Goal: Task Accomplishment & Management: Manage account settings

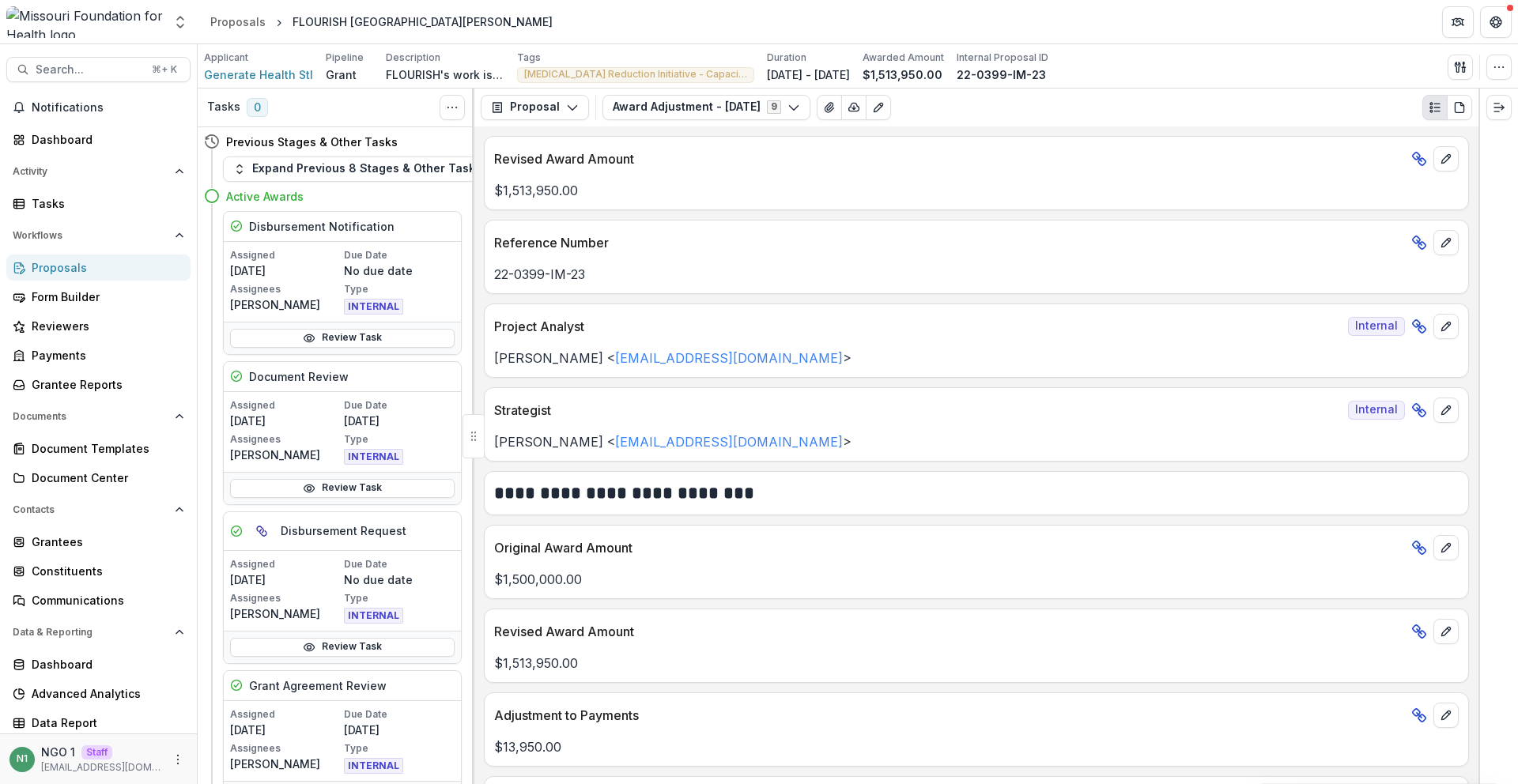
scroll to position [579, 0]
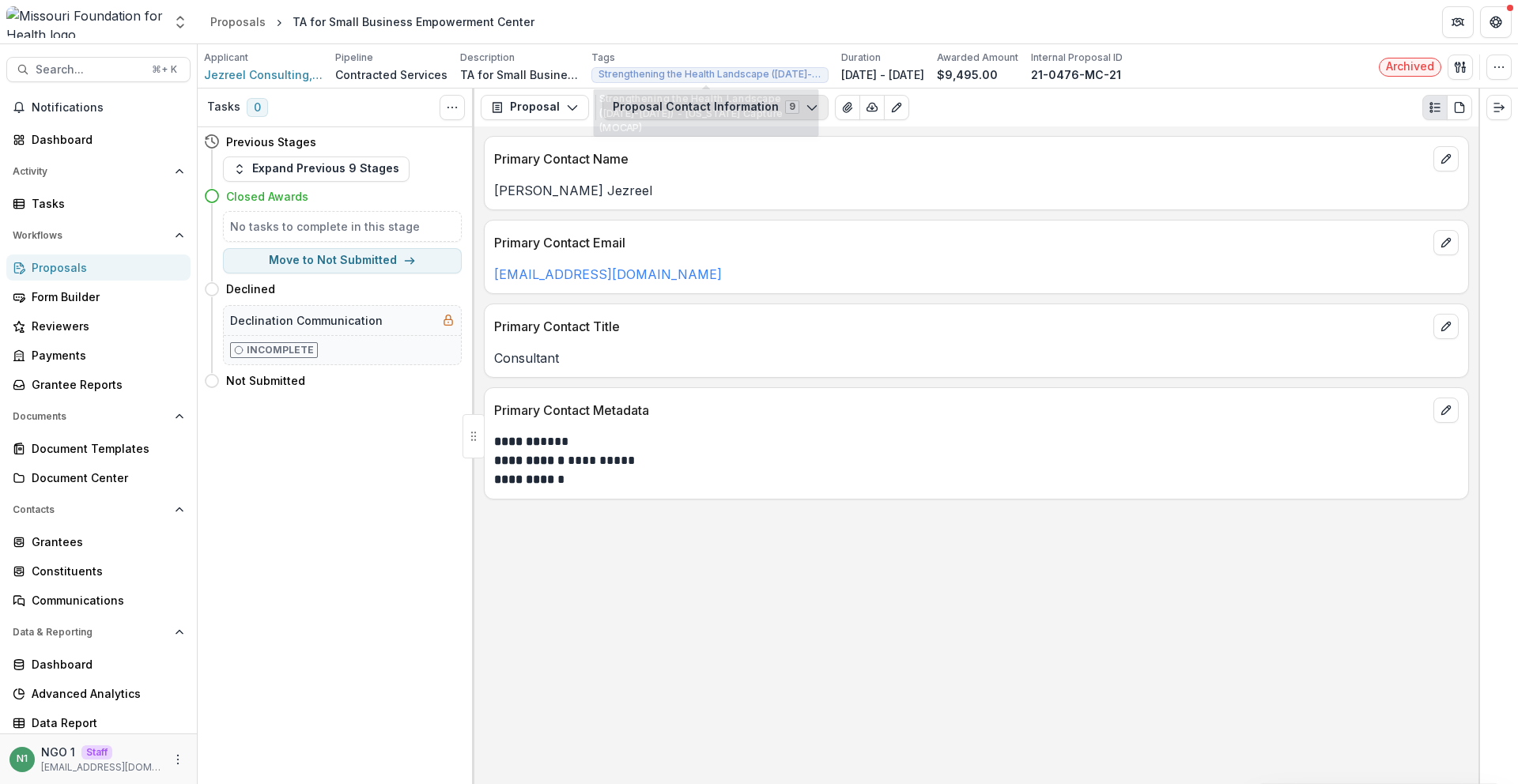
click at [637, 105] on button "Proposal Contact Information 9" at bounding box center [716, 108] width 226 height 25
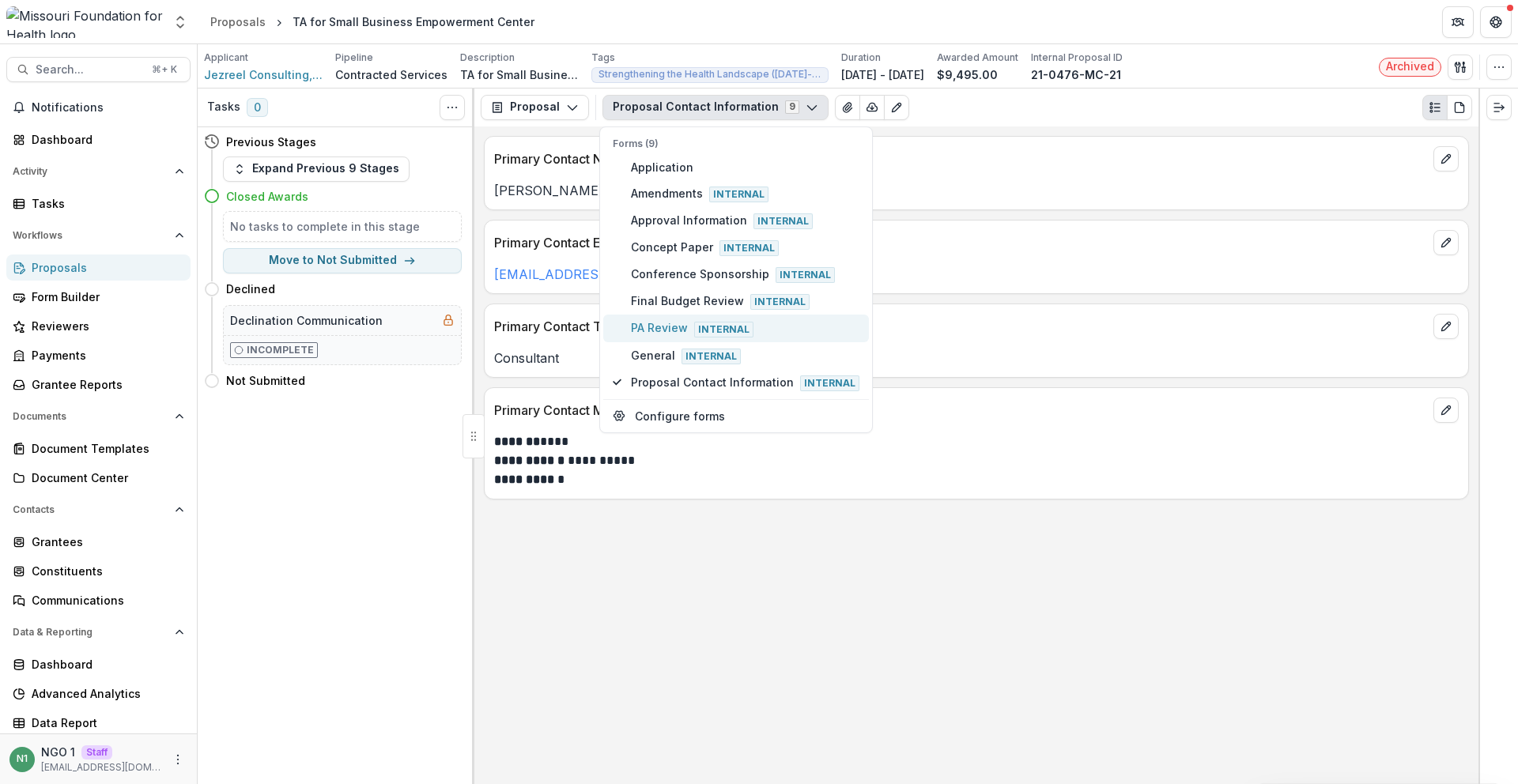
click at [686, 320] on span "PA Review Internal" at bounding box center [745, 328] width 228 height 17
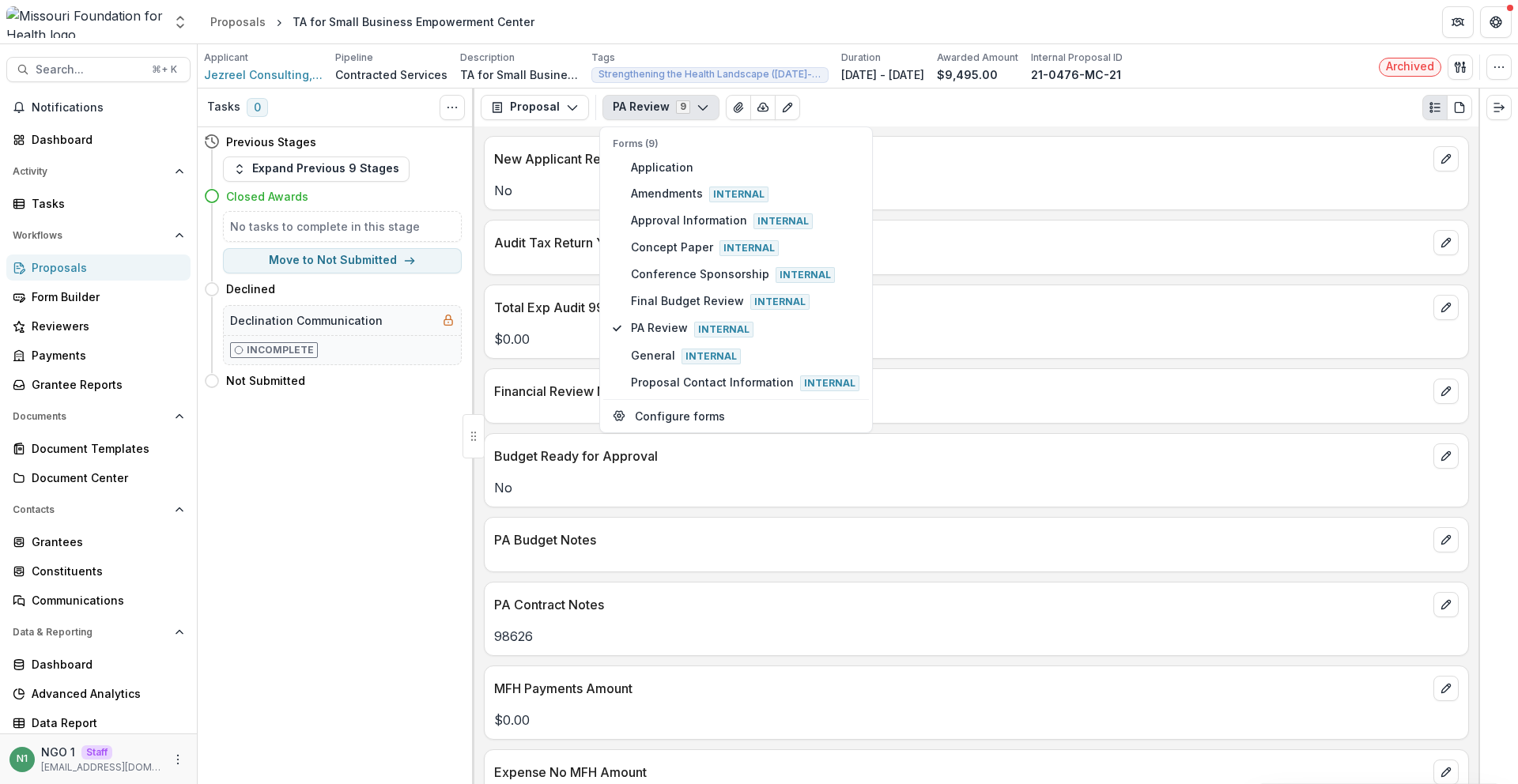
click at [704, 546] on p "PA Budget Notes" at bounding box center [960, 540] width 933 height 19
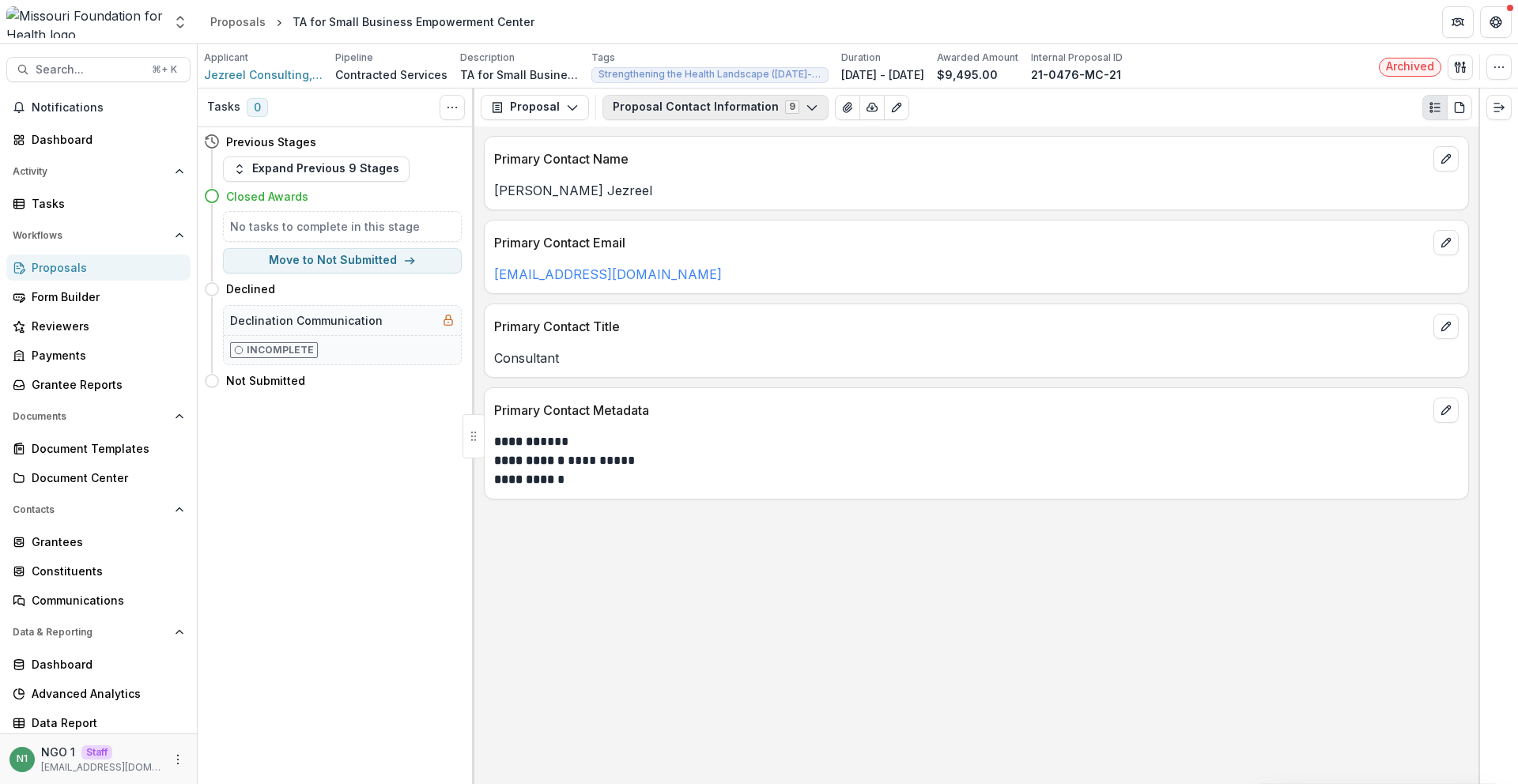
click at [723, 99] on button "Proposal Contact Information 9" at bounding box center [716, 108] width 226 height 25
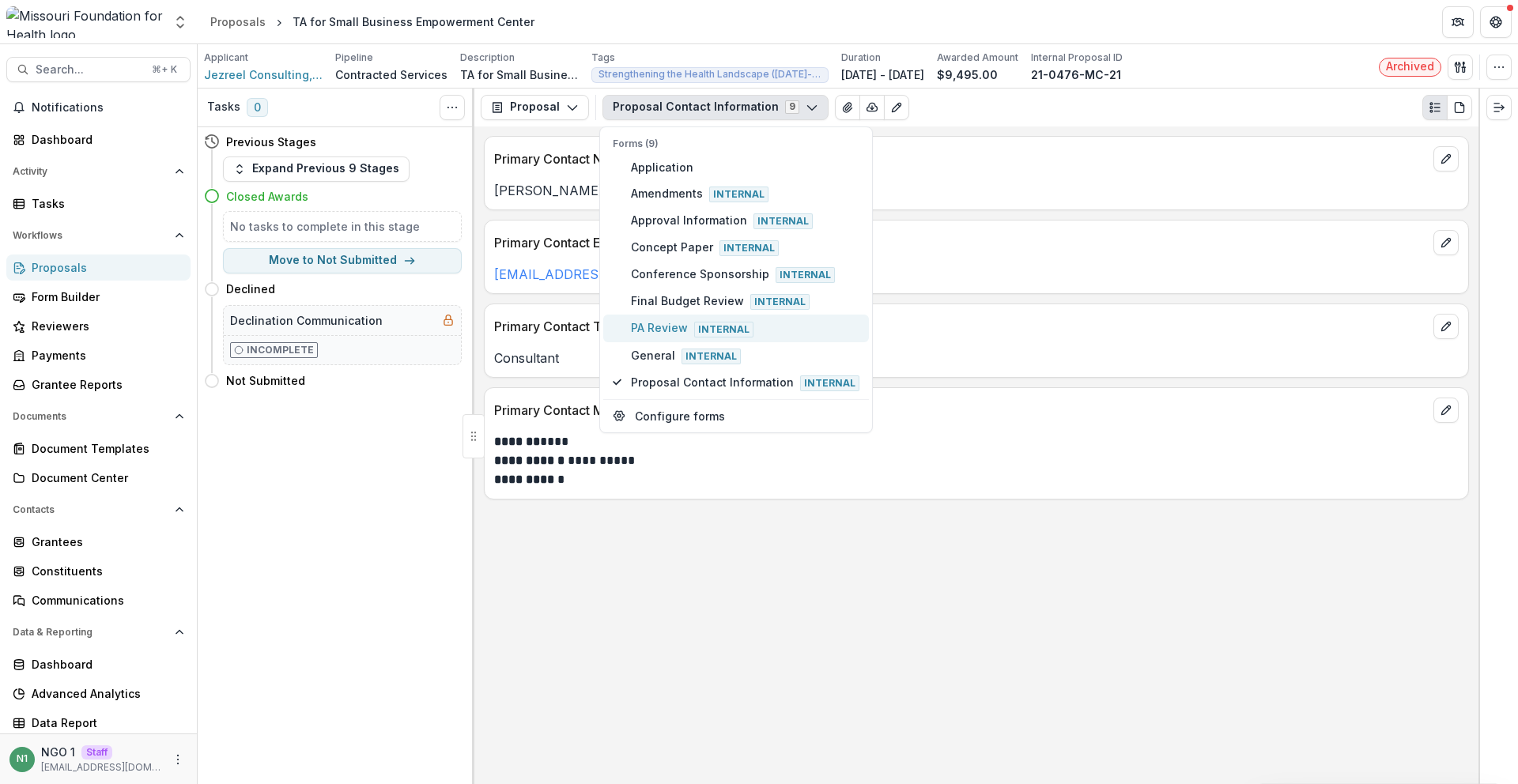
click at [665, 329] on span "PA Review Internal" at bounding box center [745, 328] width 228 height 17
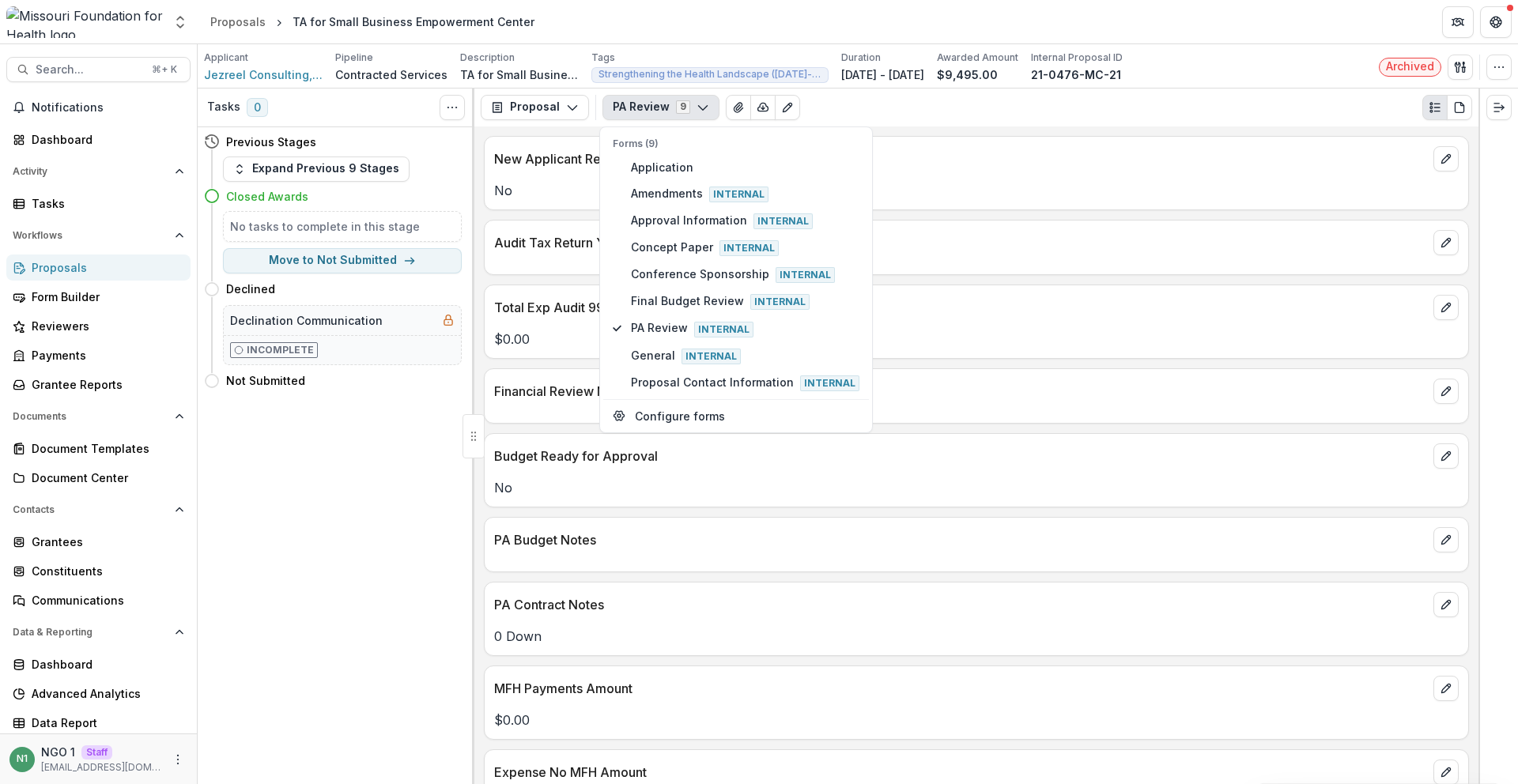
click at [646, 549] on p "PA Budget Notes" at bounding box center [960, 540] width 933 height 19
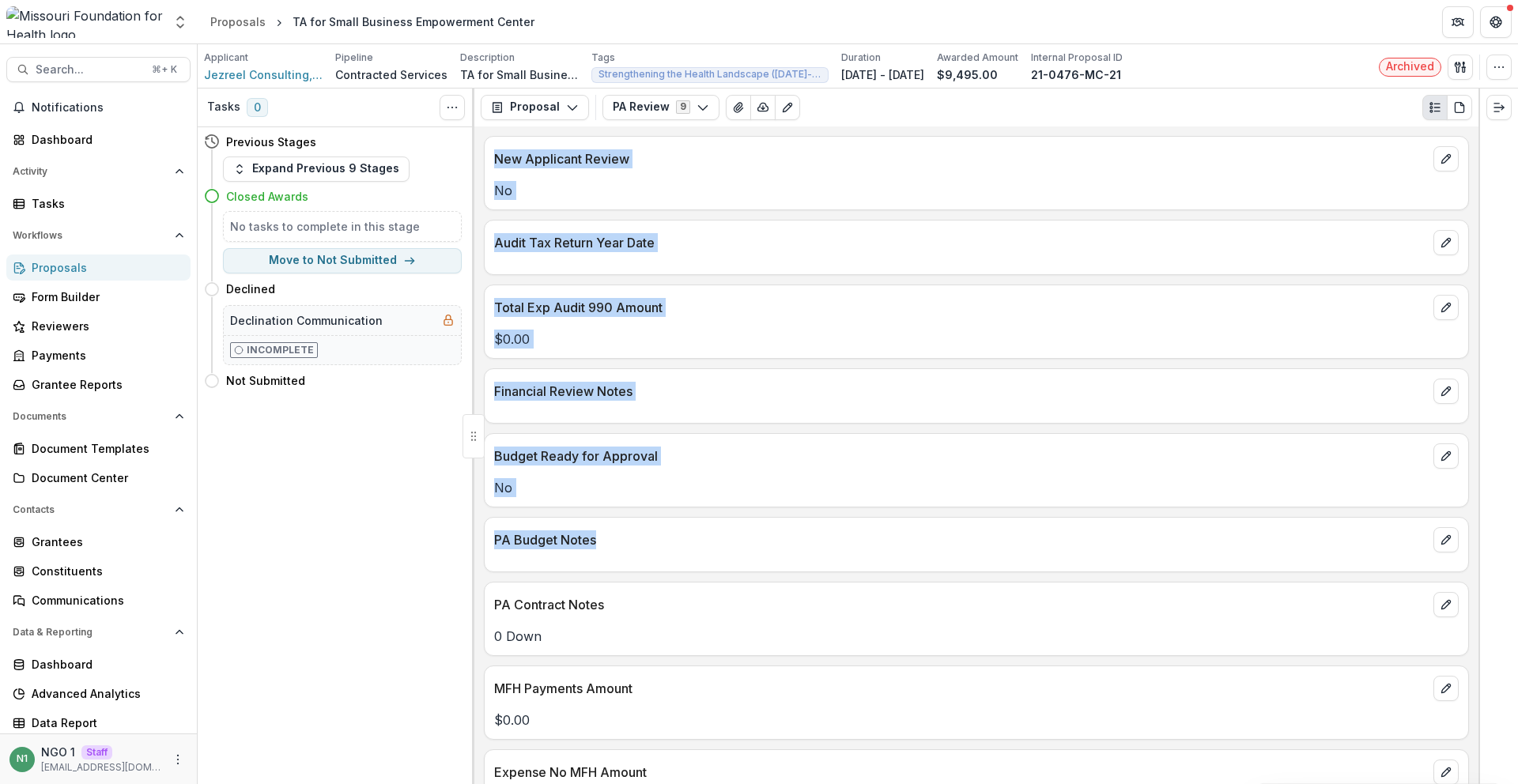
drag, startPoint x: 561, startPoint y: 536, endPoint x: 486, endPoint y: 598, distance: 97.3
click at [460, 533] on div "Tasks 0 Show Cancelled Tasks Previous Stages Expand Previous 9 Stages Closed Aw…" at bounding box center [858, 436] width 1320 height 695
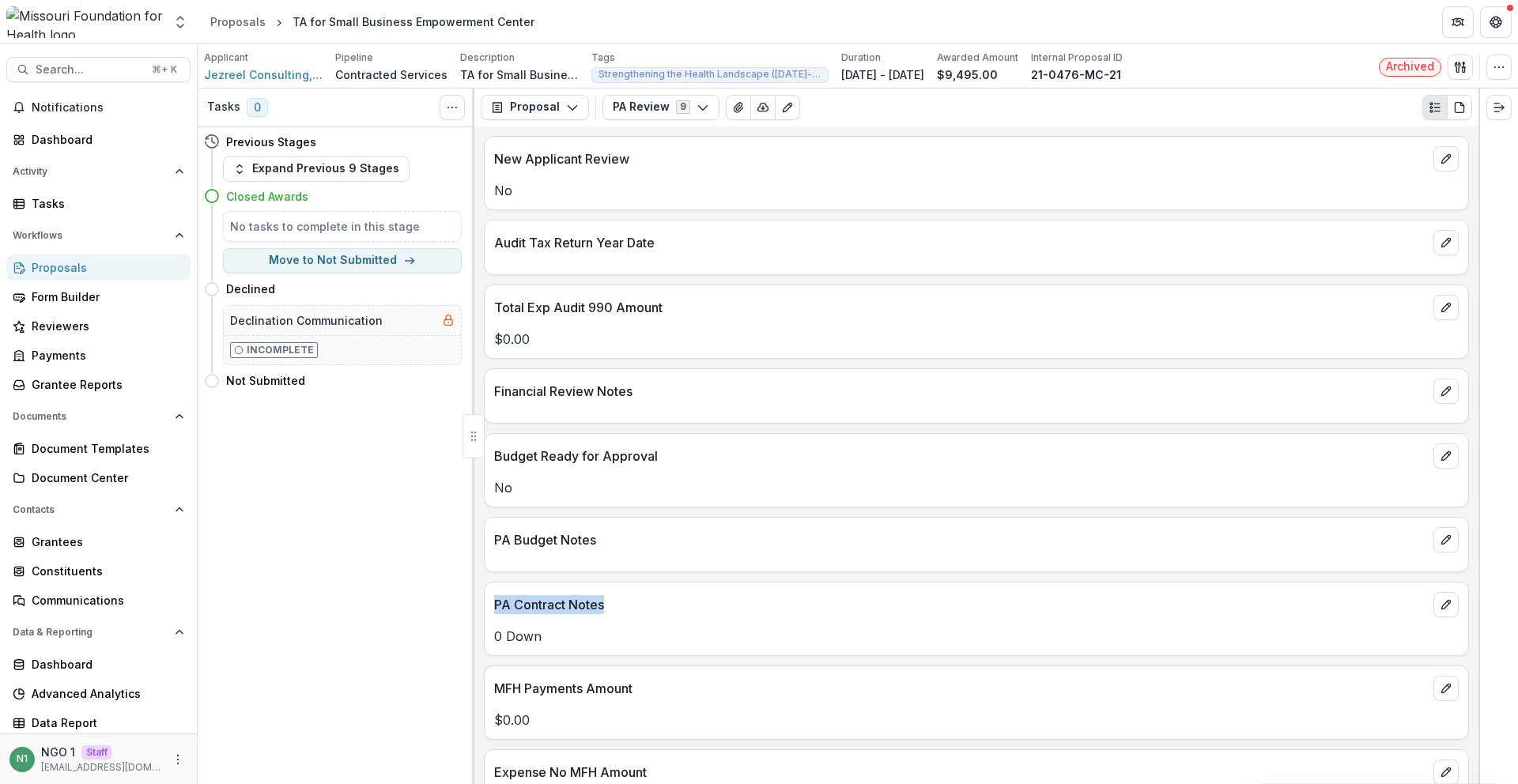
drag, startPoint x: 540, startPoint y: 609, endPoint x: 685, endPoint y: 612, distance: 145.0
click at [661, 615] on div "PA Contract Notes" at bounding box center [976, 600] width 983 height 35
click at [685, 612] on p "PA Contract Notes" at bounding box center [960, 605] width 933 height 19
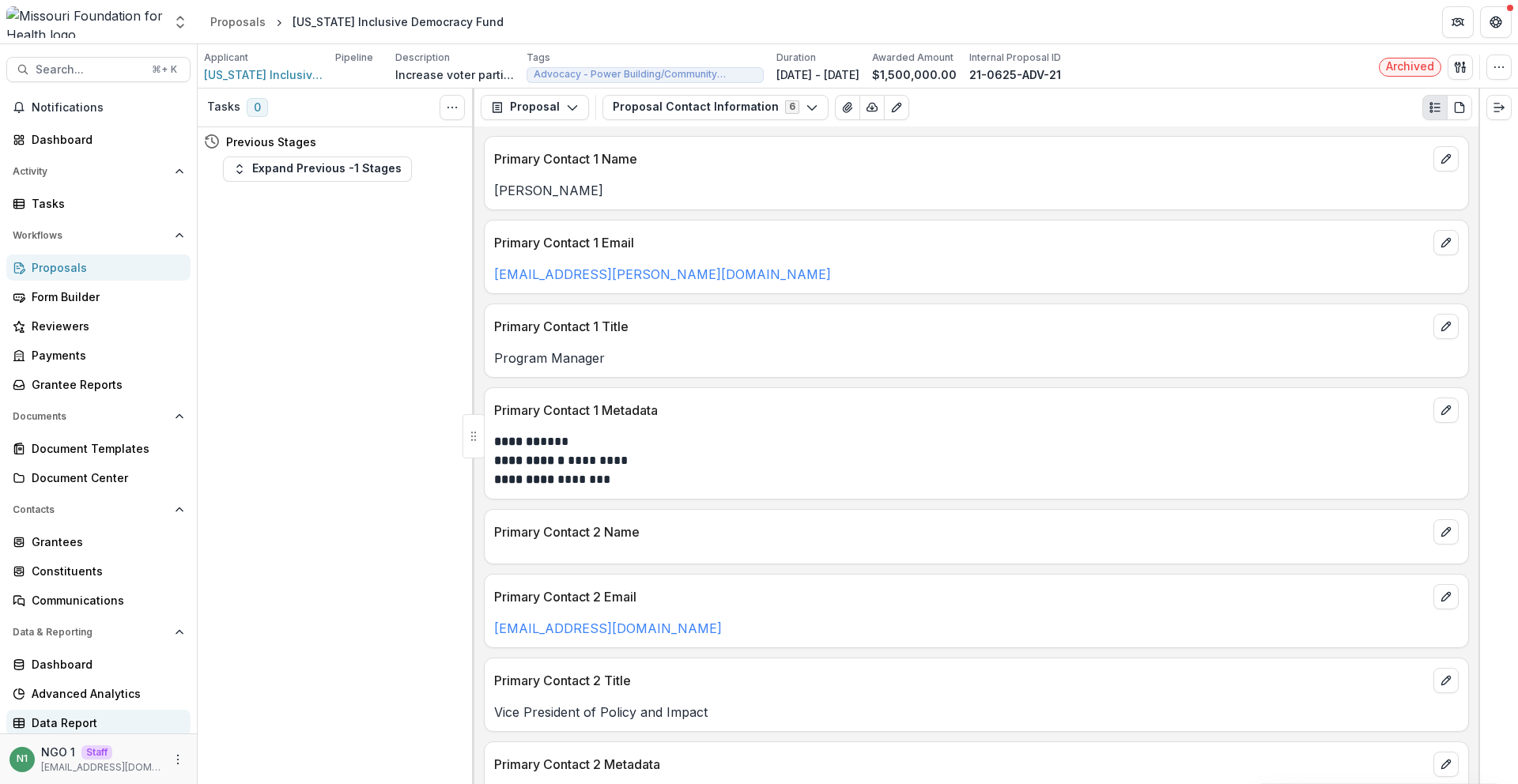
click at [83, 726] on div "Data Report" at bounding box center [105, 724] width 146 height 17
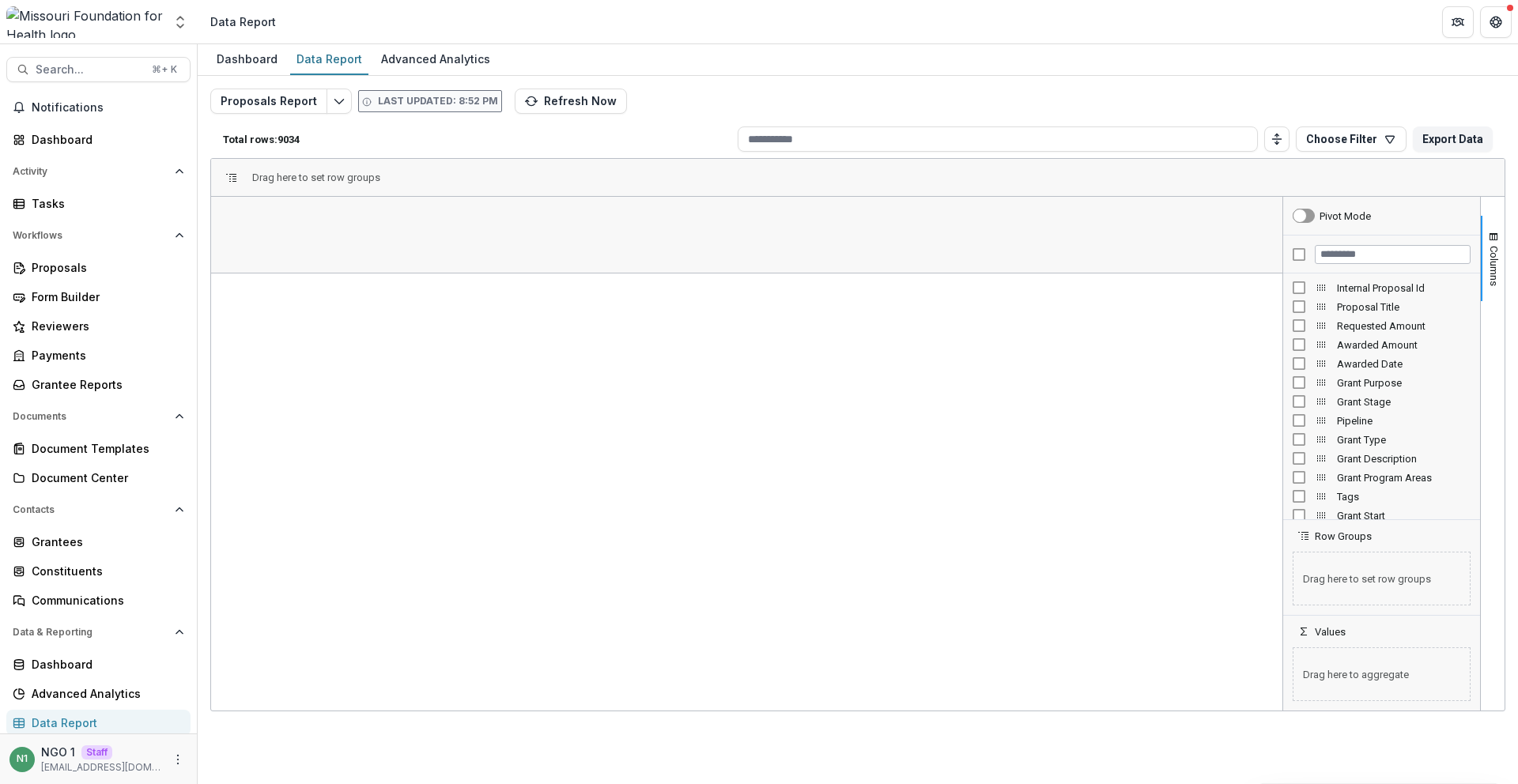
click at [1344, 263] on div at bounding box center [1381, 255] width 197 height 38
click at [1344, 262] on input "Filter Columns Input" at bounding box center [1393, 255] width 156 height 19
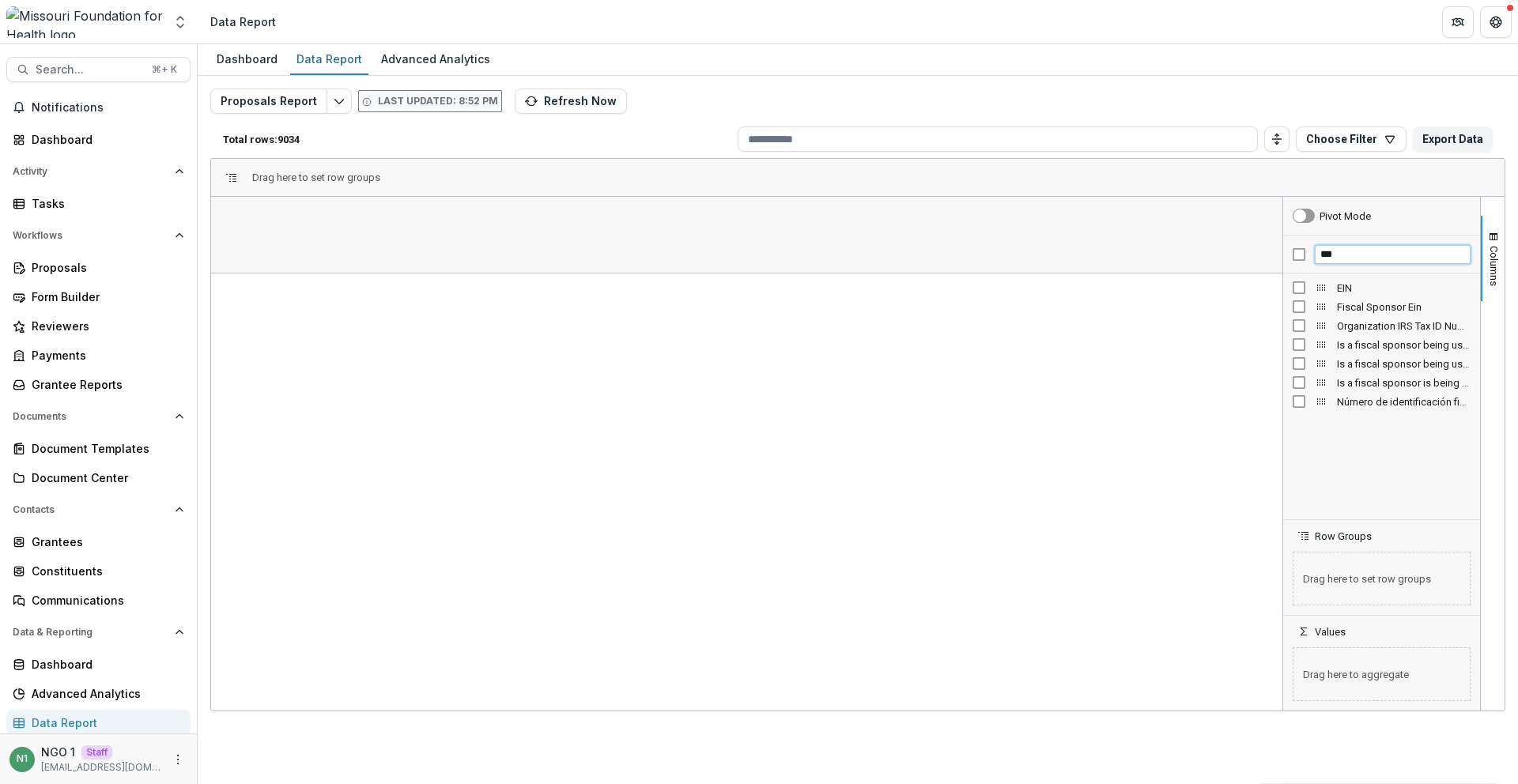
type input "***"
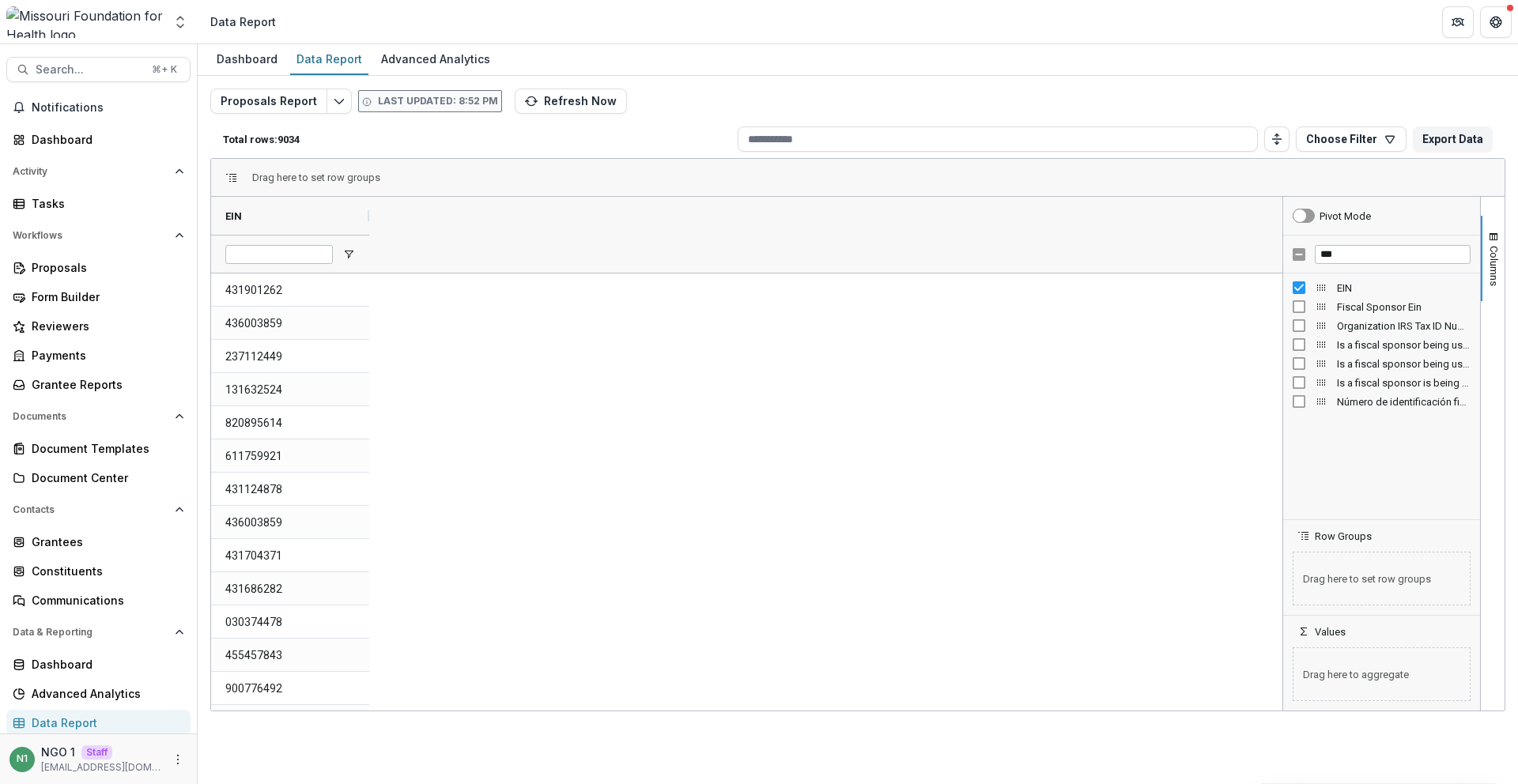
click at [353, 244] on div at bounding box center [291, 254] width 158 height 38
click at [353, 248] on span "Open Filter Menu" at bounding box center [348, 254] width 12 height 12
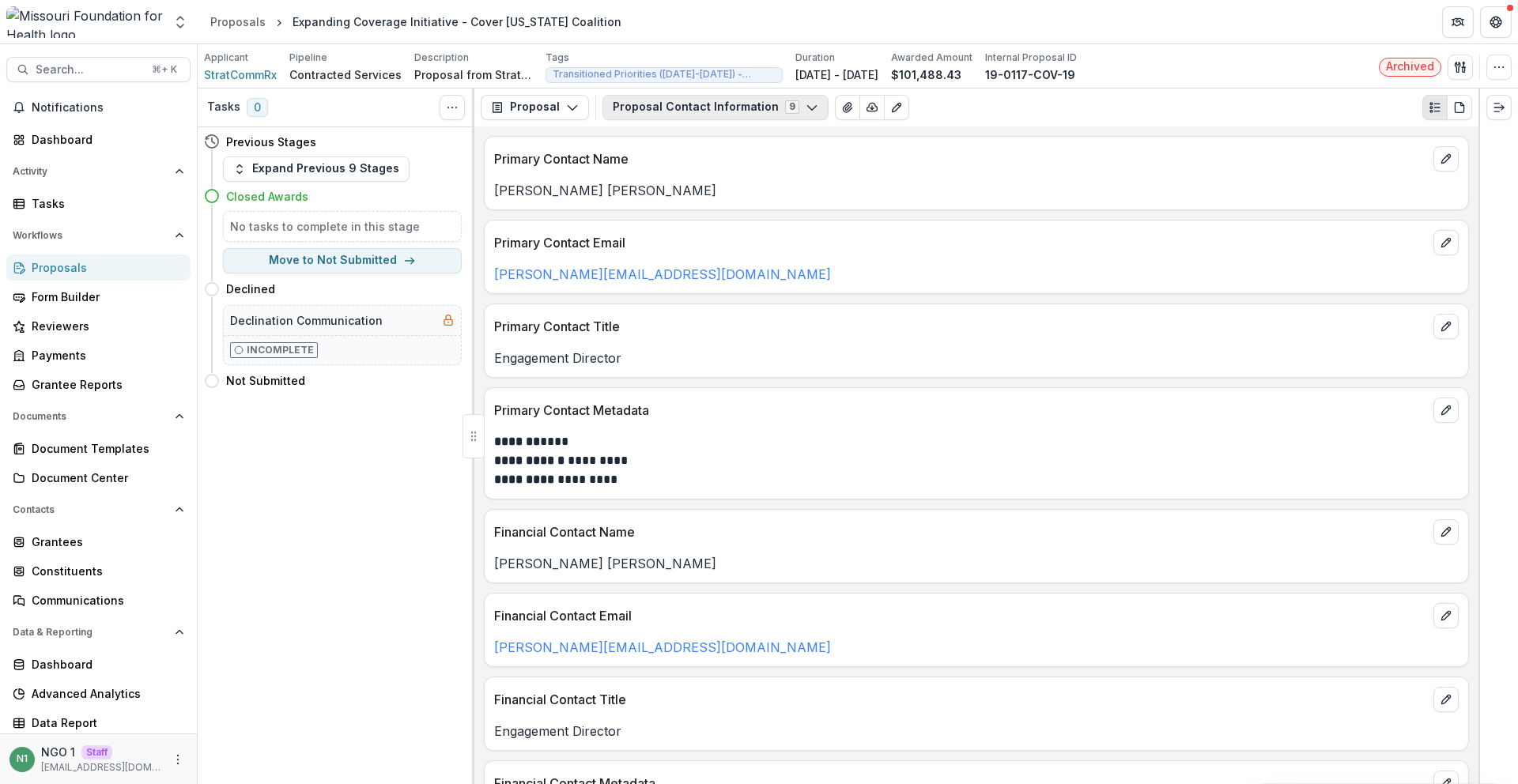
click at [696, 112] on button "Proposal Contact Information 9" at bounding box center [716, 108] width 226 height 25
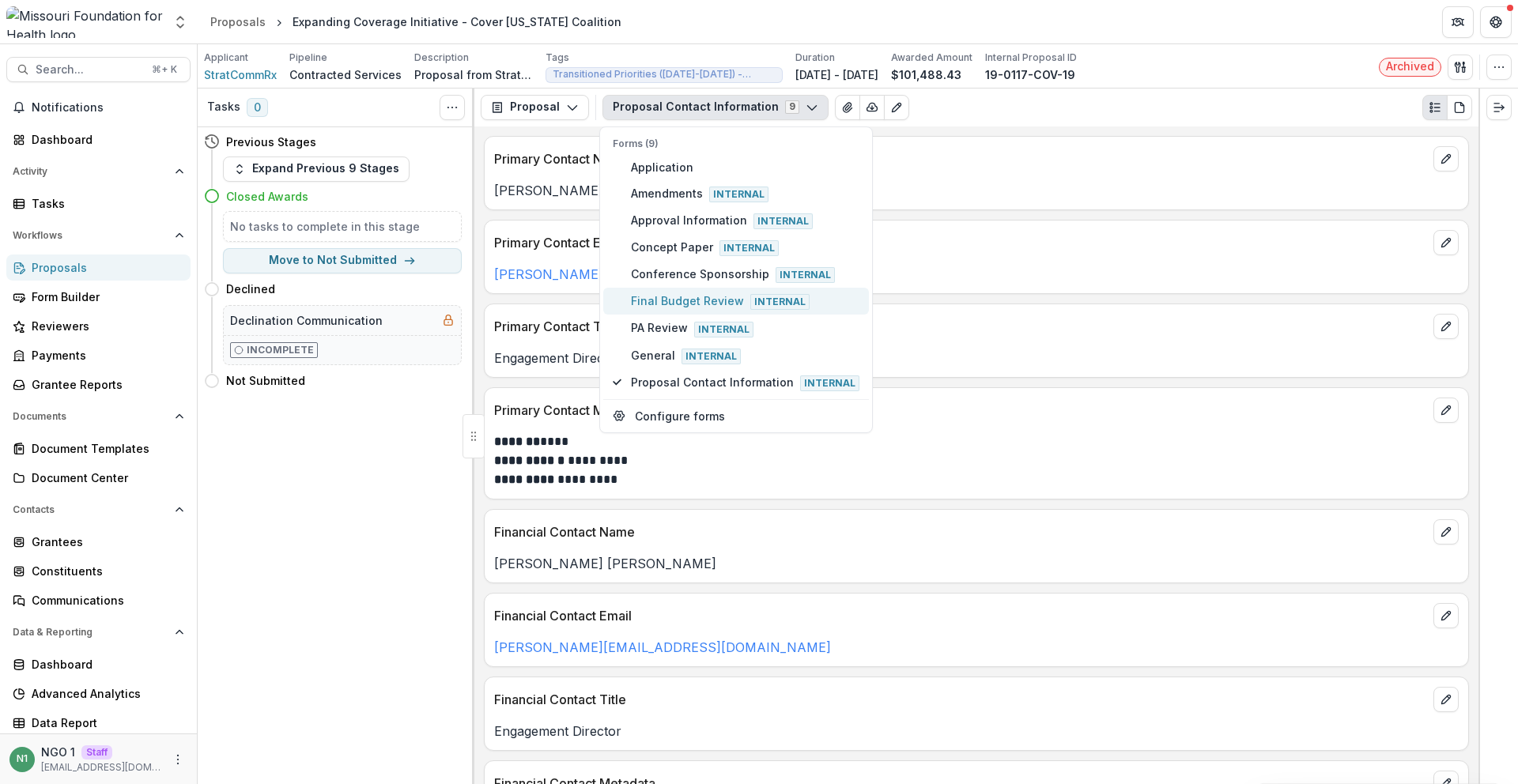
click at [658, 310] on button "Final Budget Review Internal" at bounding box center [736, 301] width 266 height 26
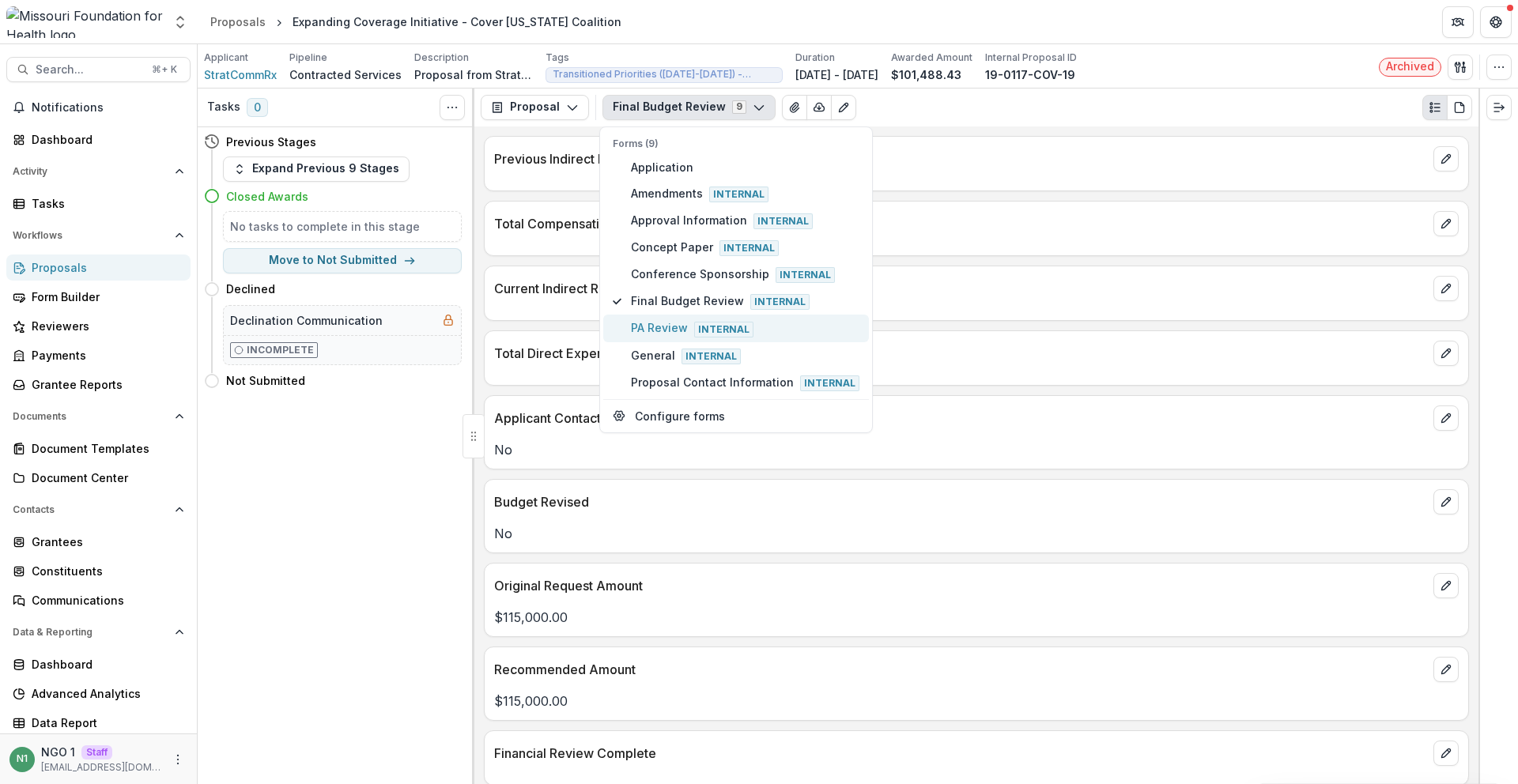
click at [660, 325] on span "PA Review Internal" at bounding box center [745, 328] width 228 height 17
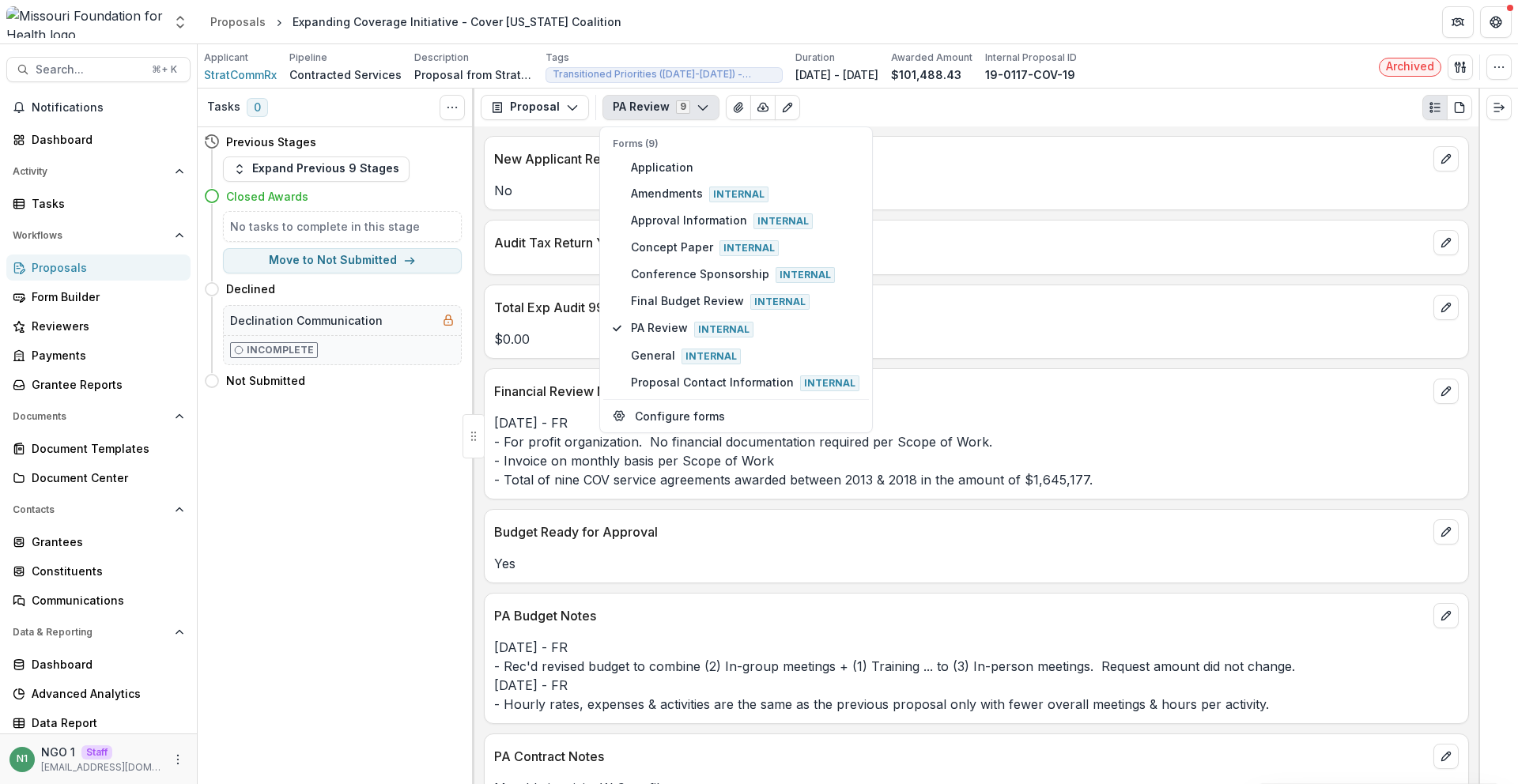
click at [538, 529] on p "Budget Ready for Approval" at bounding box center [960, 532] width 933 height 19
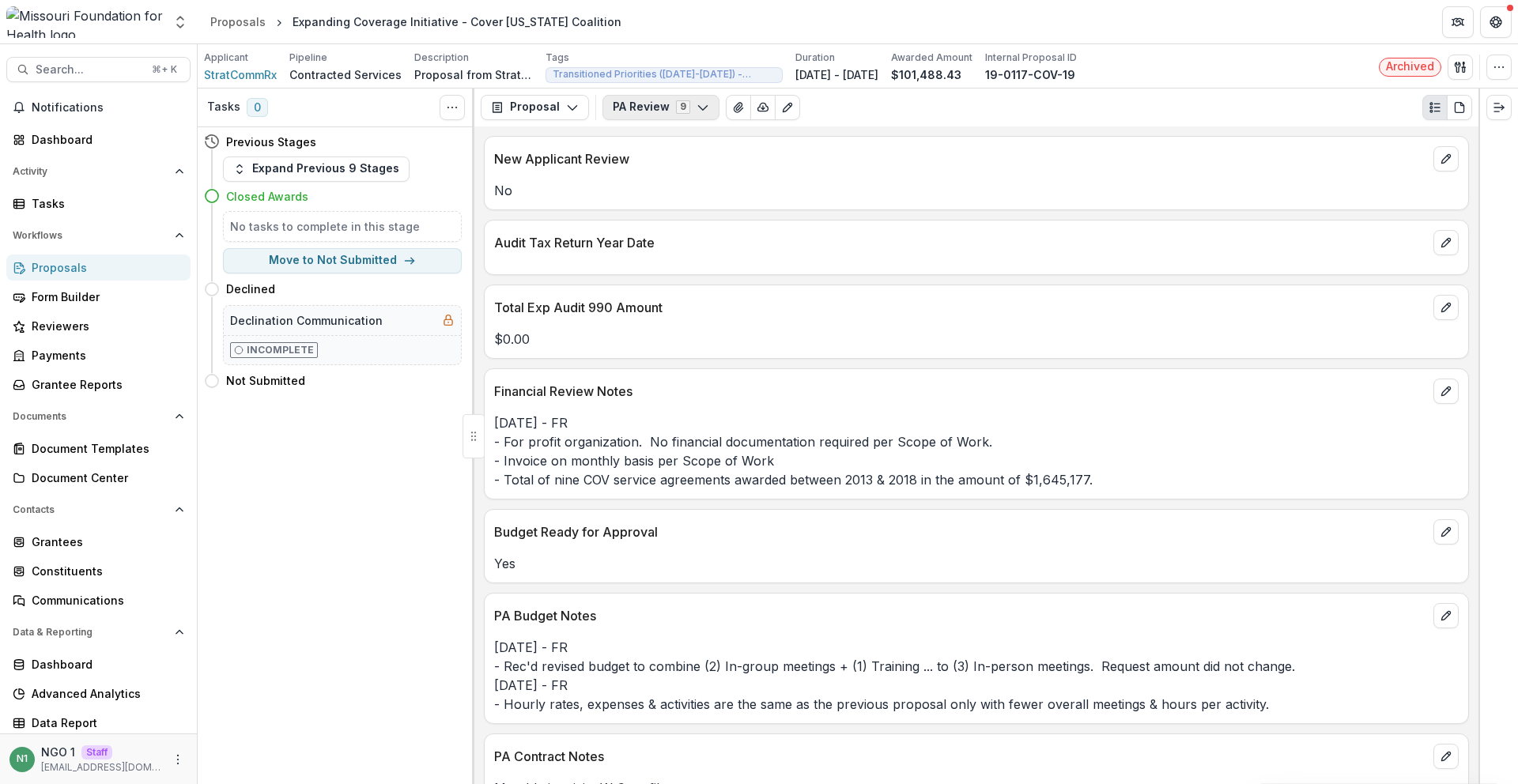
click at [644, 113] on button "PA Review 9" at bounding box center [661, 108] width 117 height 25
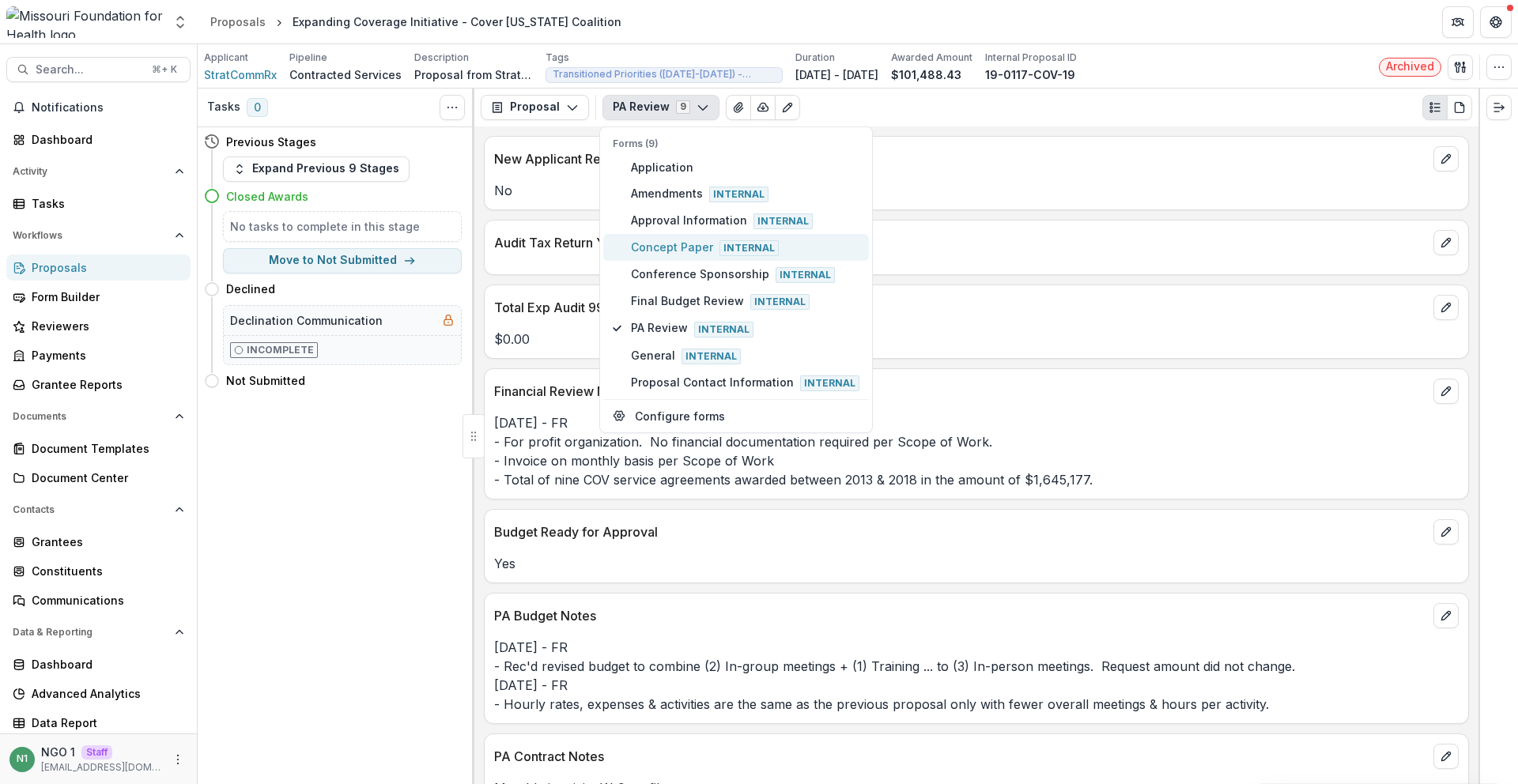
click at [661, 245] on span "Concept Paper Internal" at bounding box center [745, 247] width 228 height 17
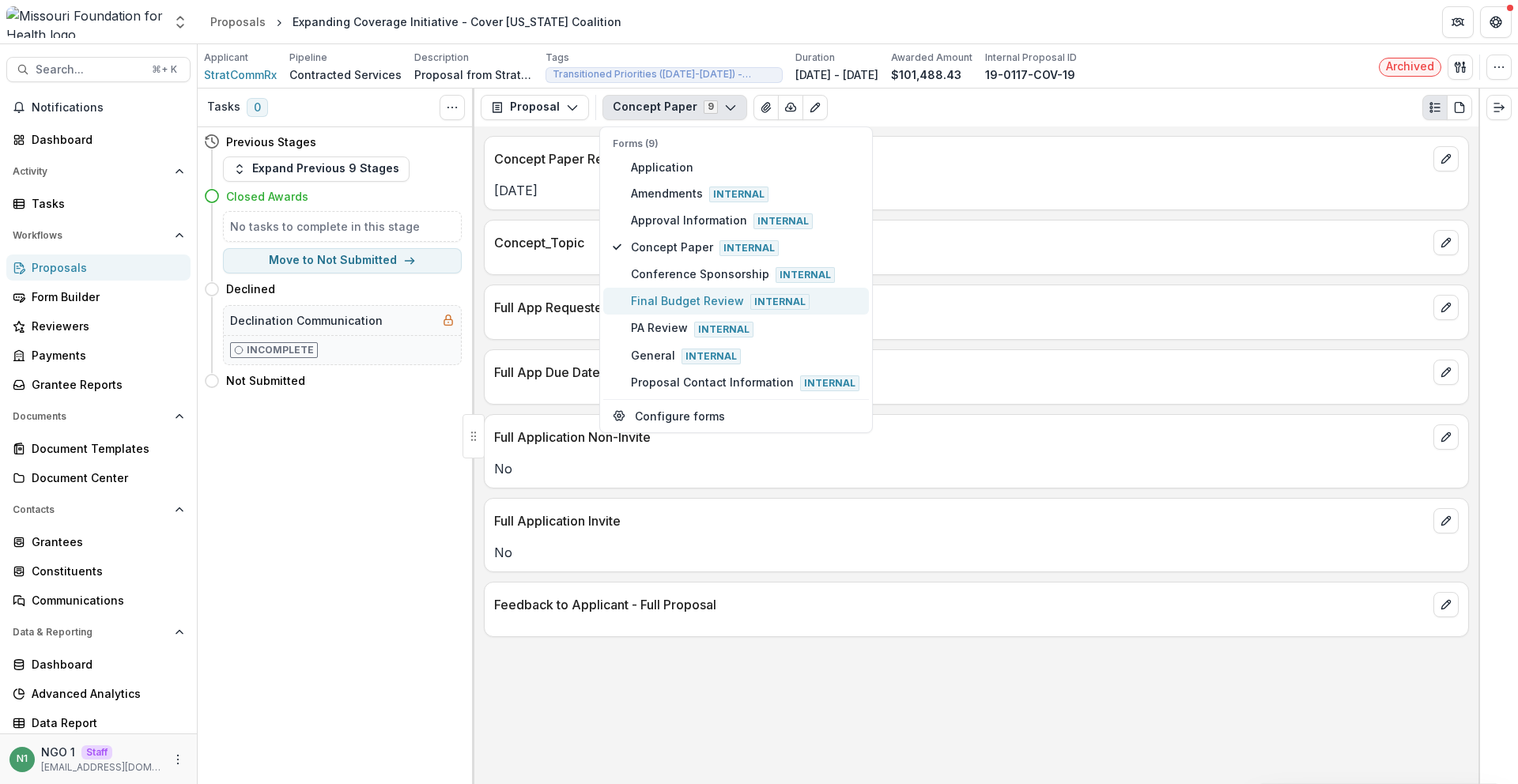
click at [646, 300] on span "Final Budget Review Internal" at bounding box center [745, 301] width 228 height 17
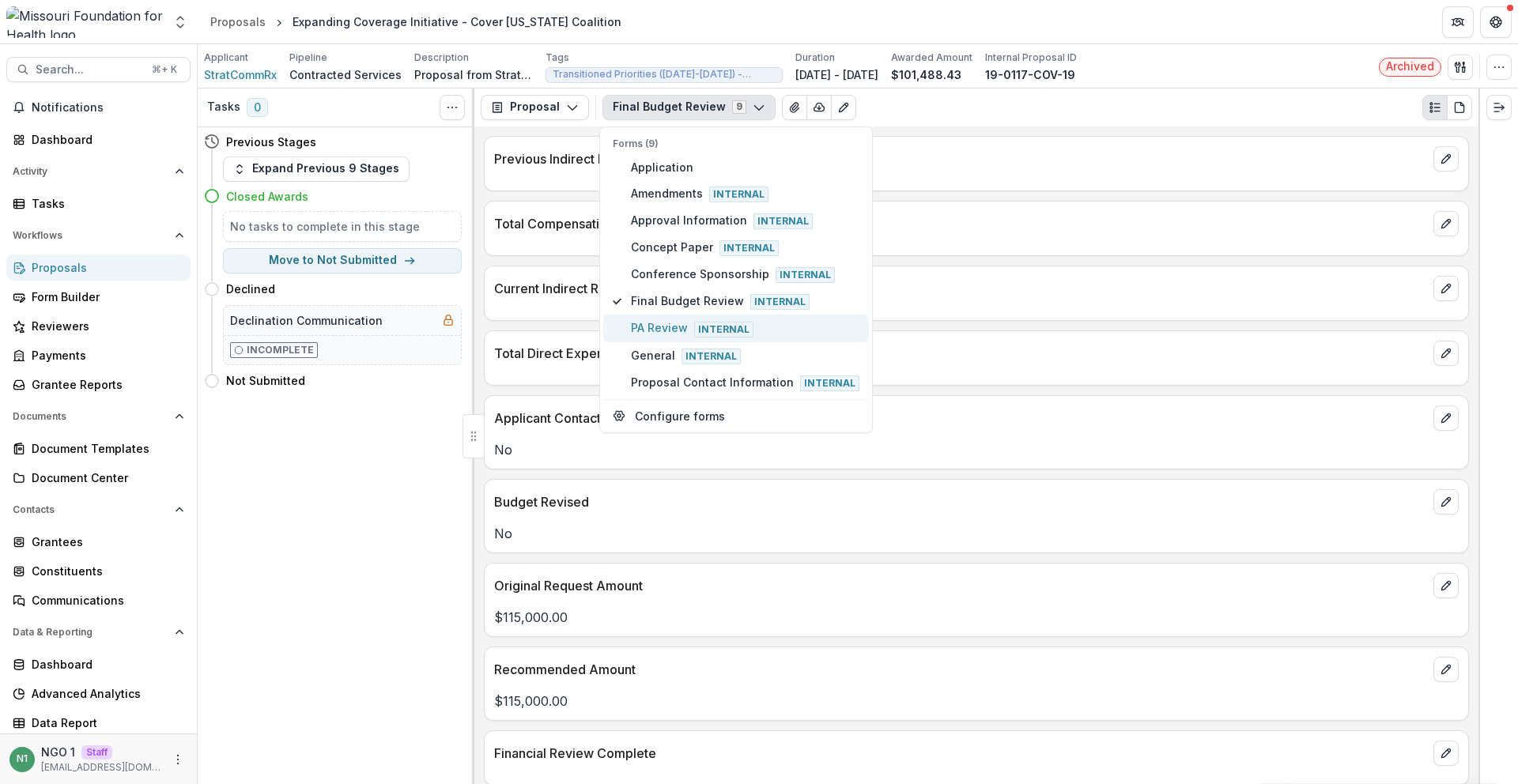
click at [642, 325] on span "PA Review Internal" at bounding box center [745, 328] width 228 height 17
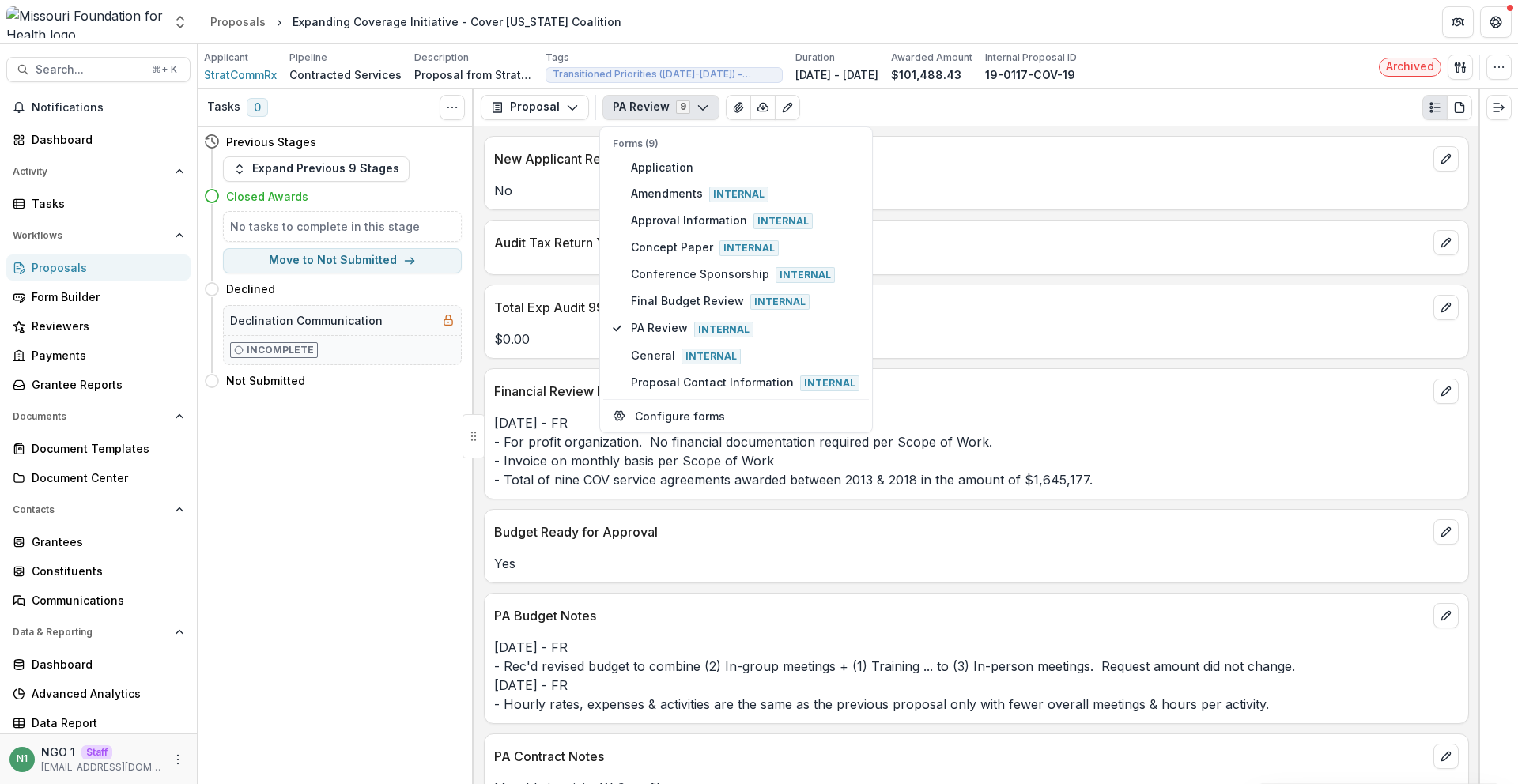
click at [533, 537] on p "Budget Ready for Approval" at bounding box center [960, 532] width 933 height 19
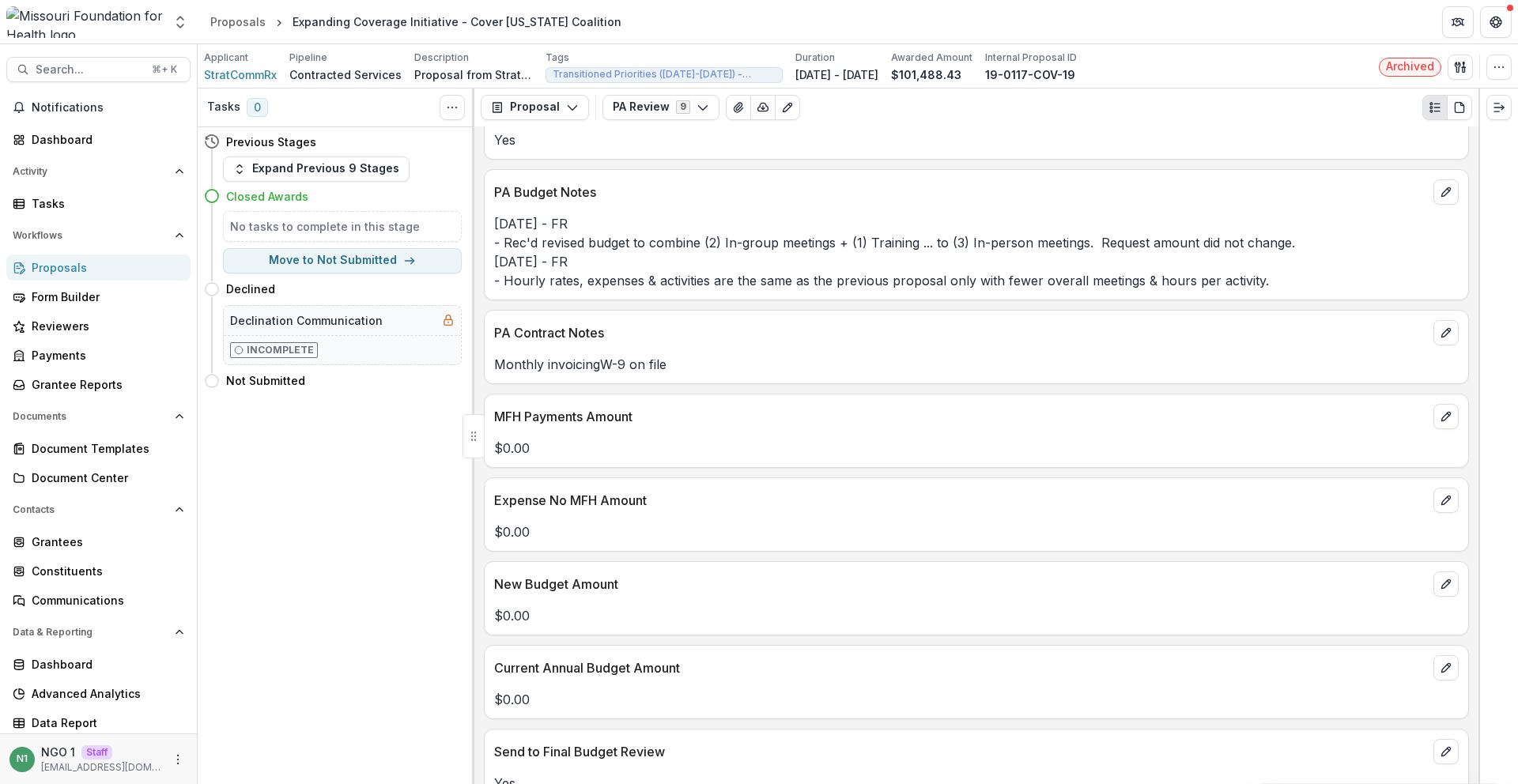
scroll to position [425, 0]
drag, startPoint x: 607, startPoint y: 334, endPoint x: 513, endPoint y: 330, distance: 94.1
click at [513, 330] on p "PA Contract Notes" at bounding box center [960, 332] width 933 height 19
click at [670, 322] on div "PA Contract Notes" at bounding box center [976, 327] width 983 height 35
drag, startPoint x: 606, startPoint y: 325, endPoint x: 491, endPoint y: 325, distance: 115.0
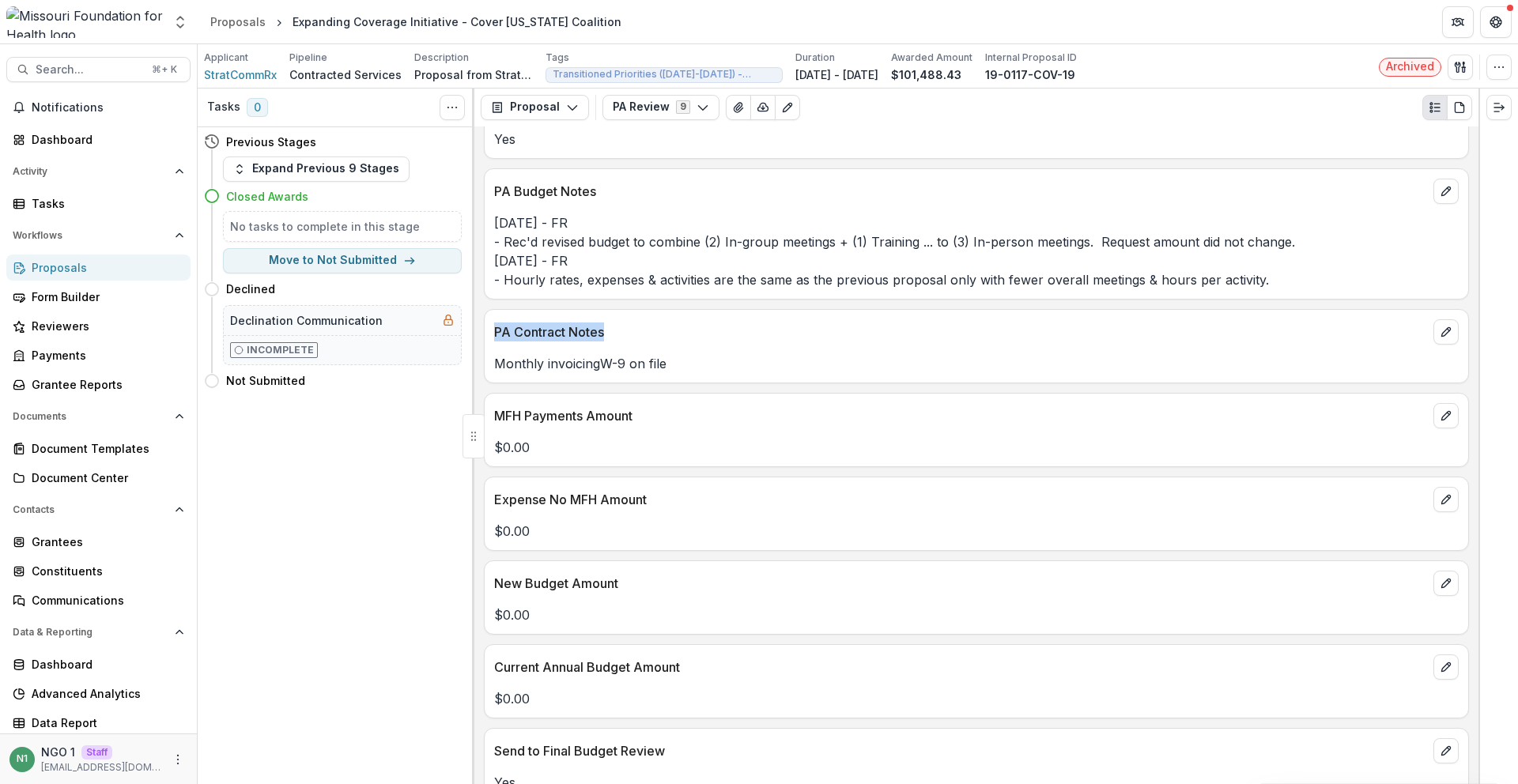
click at [491, 325] on div "PA Contract Notes" at bounding box center [976, 327] width 983 height 35
copy p "PA Contract Notes"
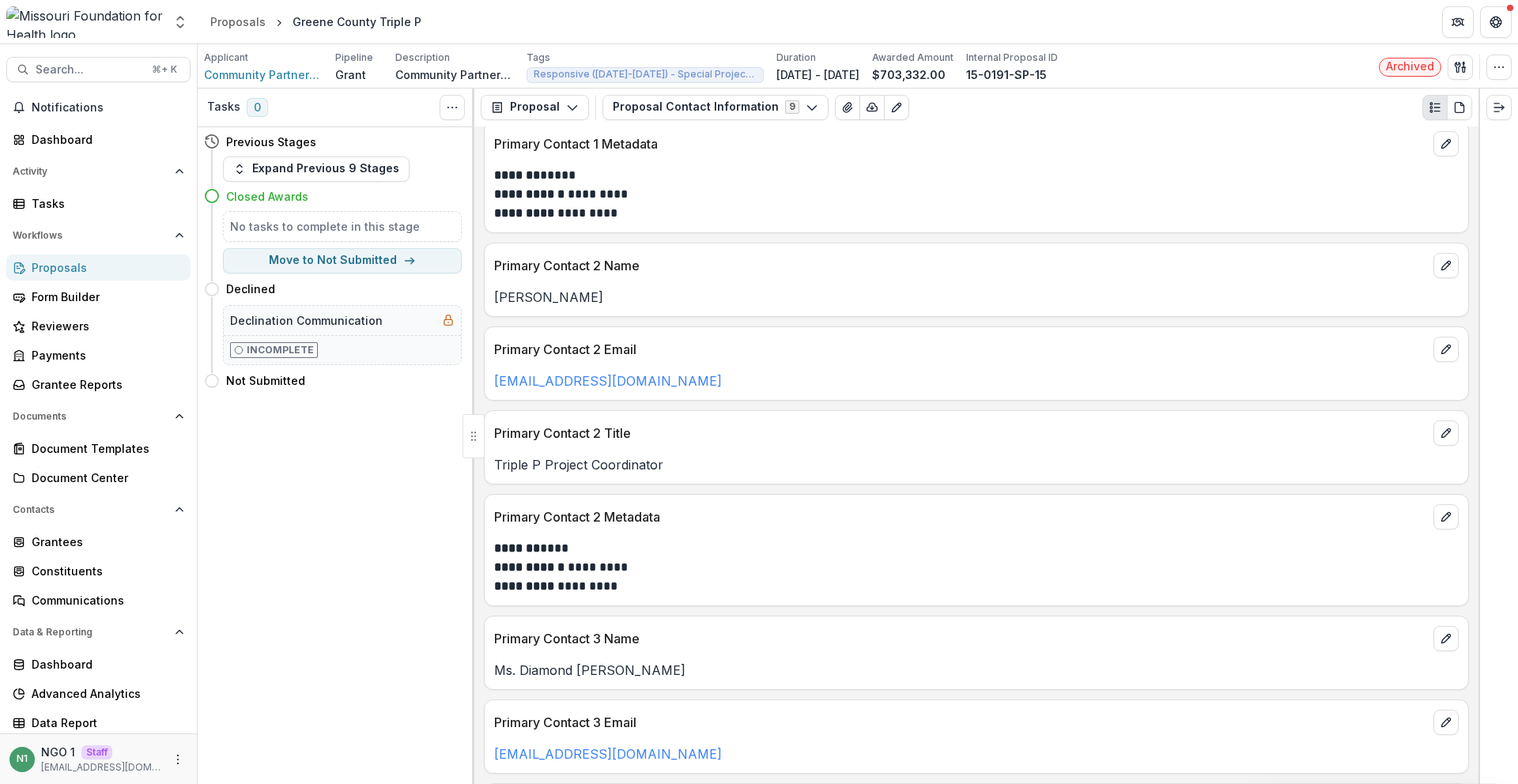
scroll to position [316, 0]
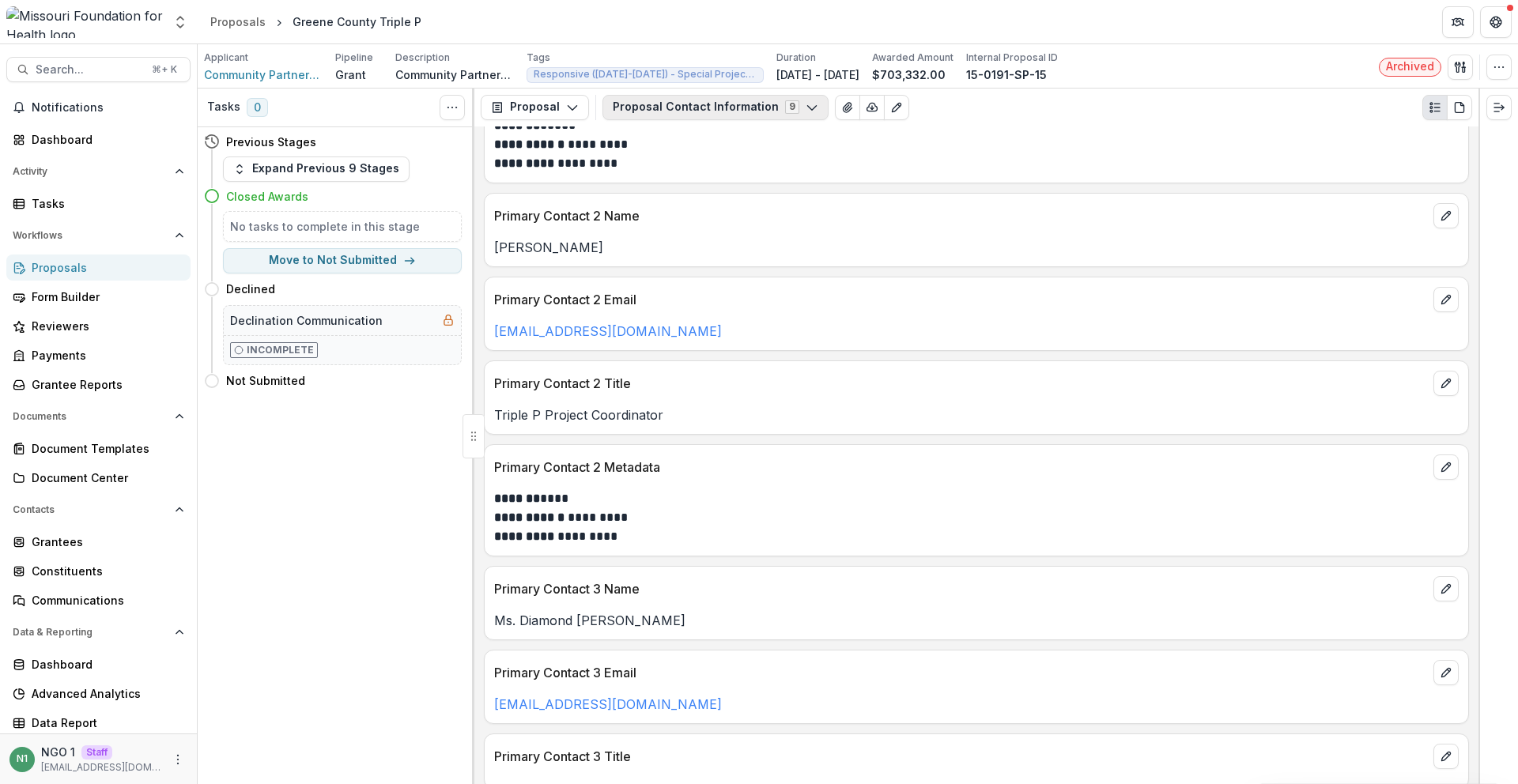
drag, startPoint x: 661, startPoint y: 123, endPoint x: 664, endPoint y: 110, distance: 13.3
click at [661, 123] on div "Proposal Proposal Payments Reports Grant Agreements Board Summaries Bank Detail…" at bounding box center [976, 108] width 1004 height 38
click at [664, 108] on button "Proposal Contact Information 9" at bounding box center [716, 108] width 226 height 25
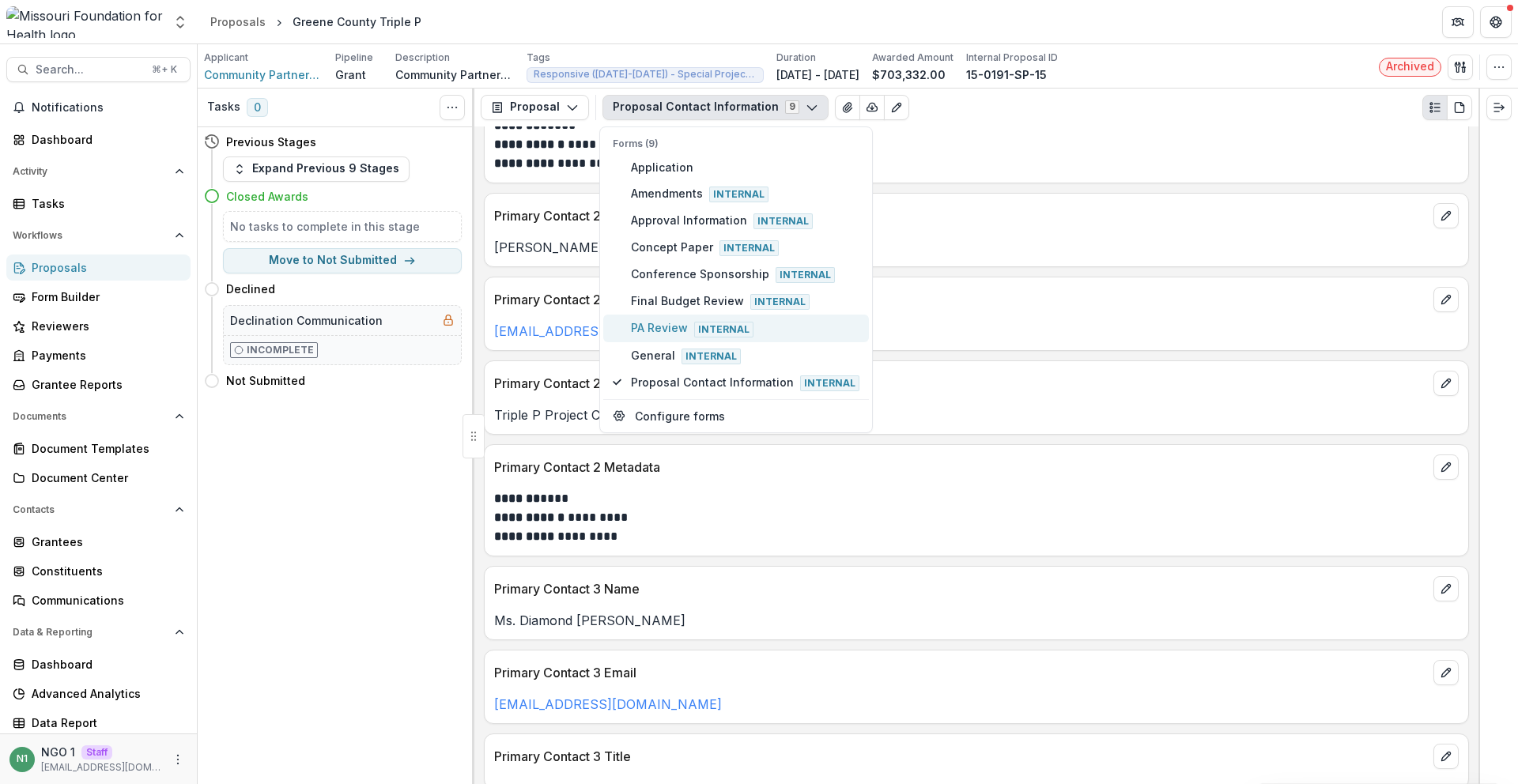
click at [633, 335] on span "PA Review Internal" at bounding box center [745, 328] width 228 height 17
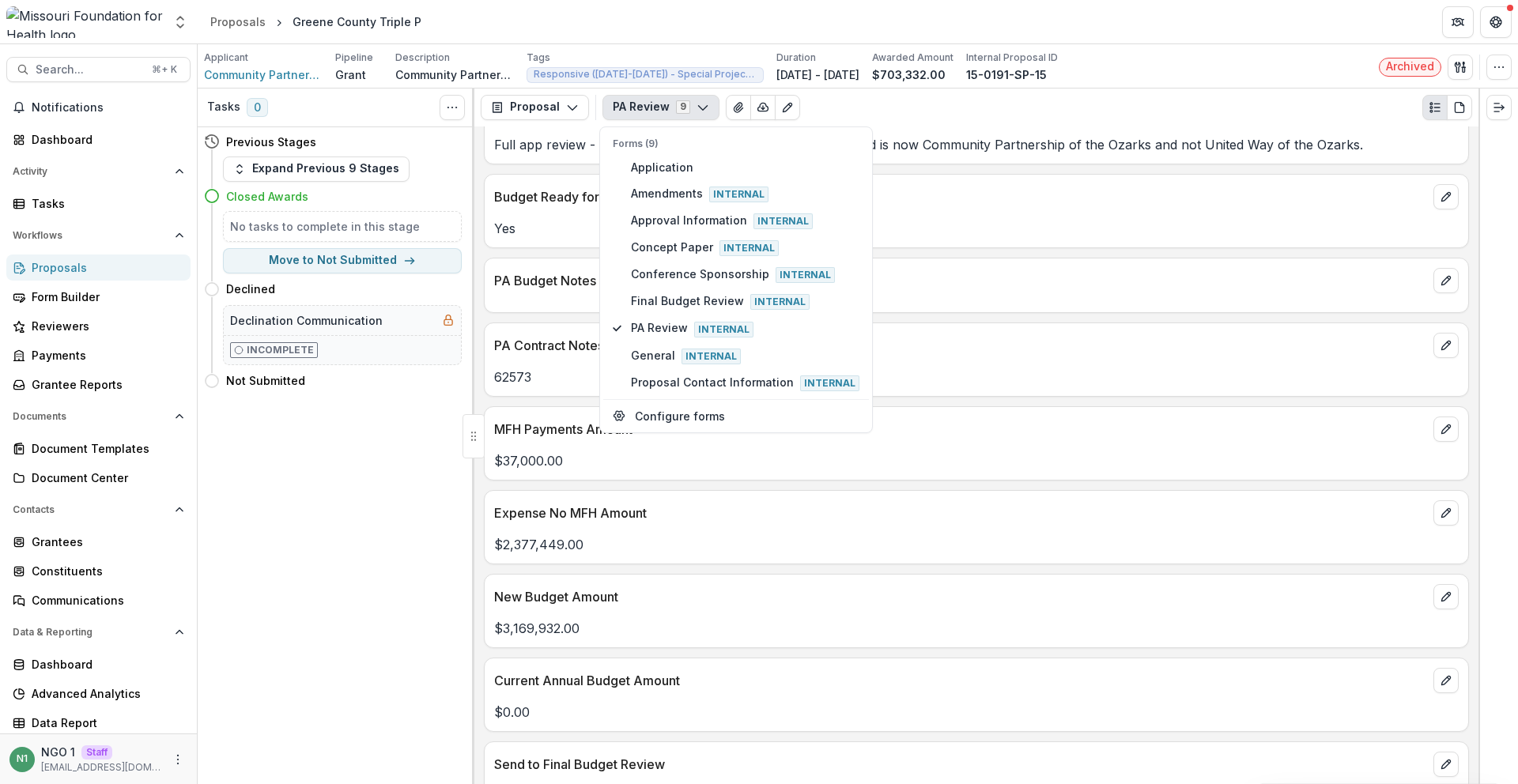
click at [630, 551] on p "$2,377,449.00" at bounding box center [976, 544] width 964 height 19
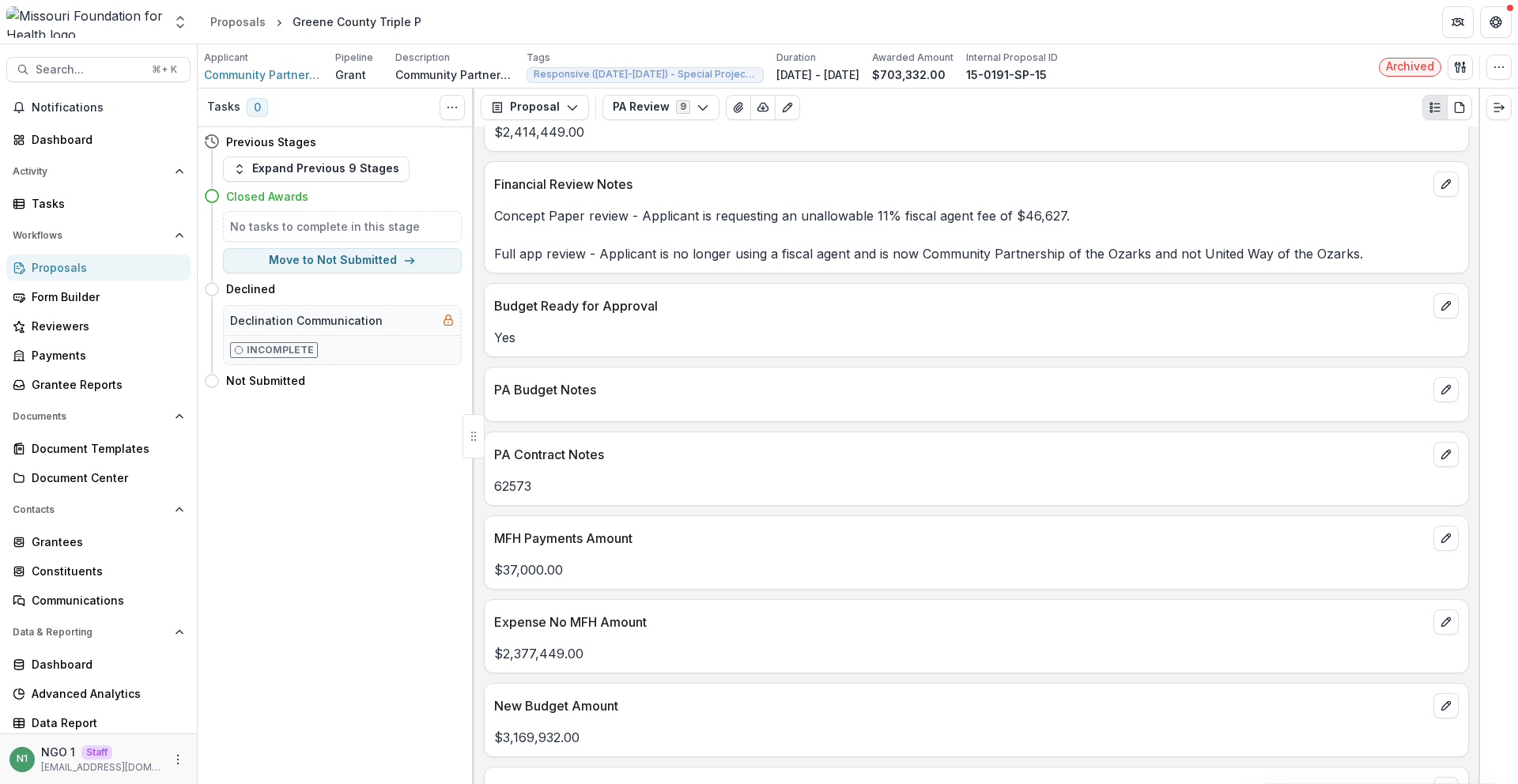
scroll to position [205, 0]
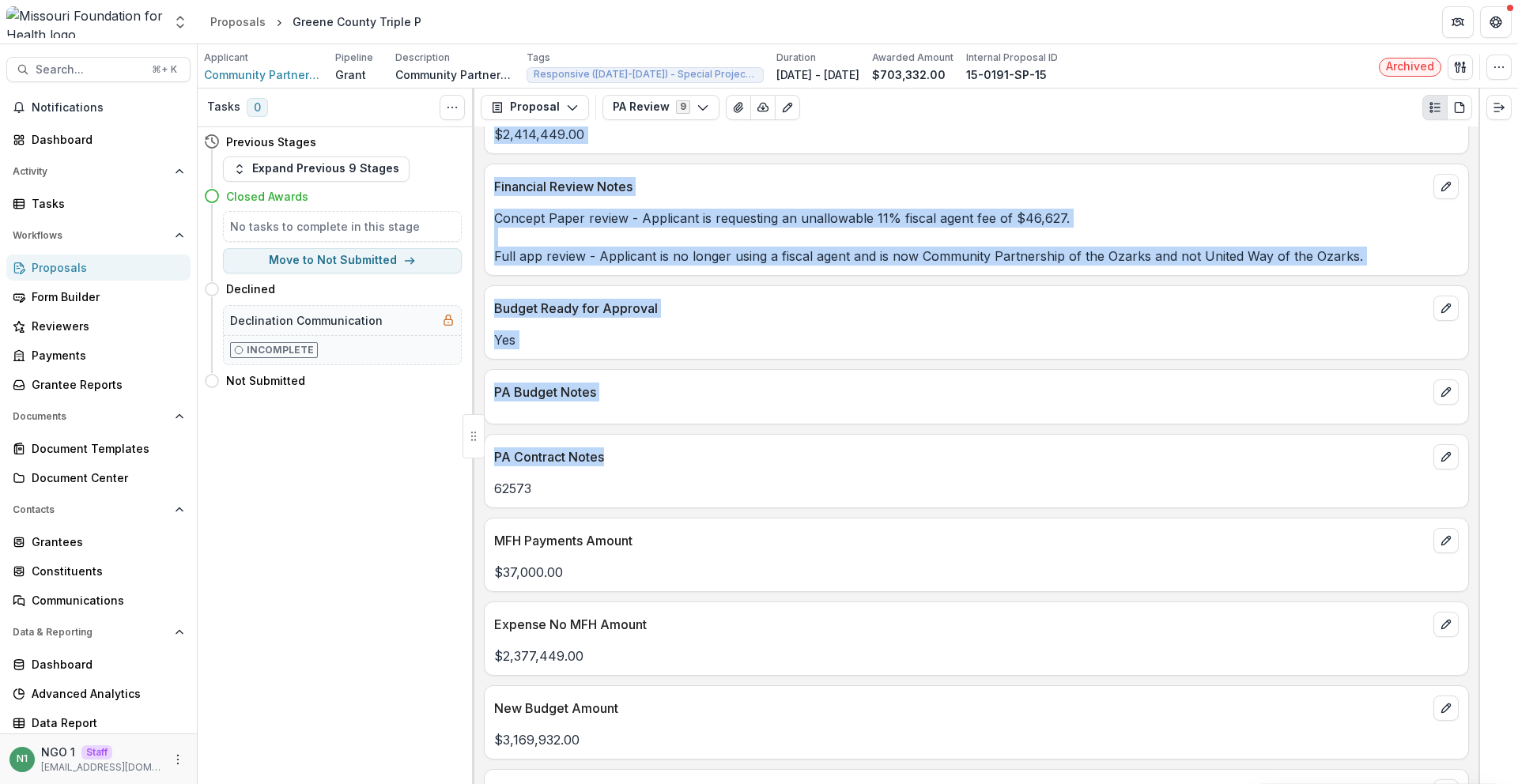
drag, startPoint x: 604, startPoint y: 458, endPoint x: 580, endPoint y: 463, distance: 24.5
click at [484, 446] on div "Tasks 0 Show Cancelled Tasks Previous Stages Expand Previous 9 Stages Closed Aw…" at bounding box center [858, 436] width 1320 height 695
click at [597, 461] on p "PA Contract Notes" at bounding box center [960, 457] width 933 height 19
